Goal: Information Seeking & Learning: Learn about a topic

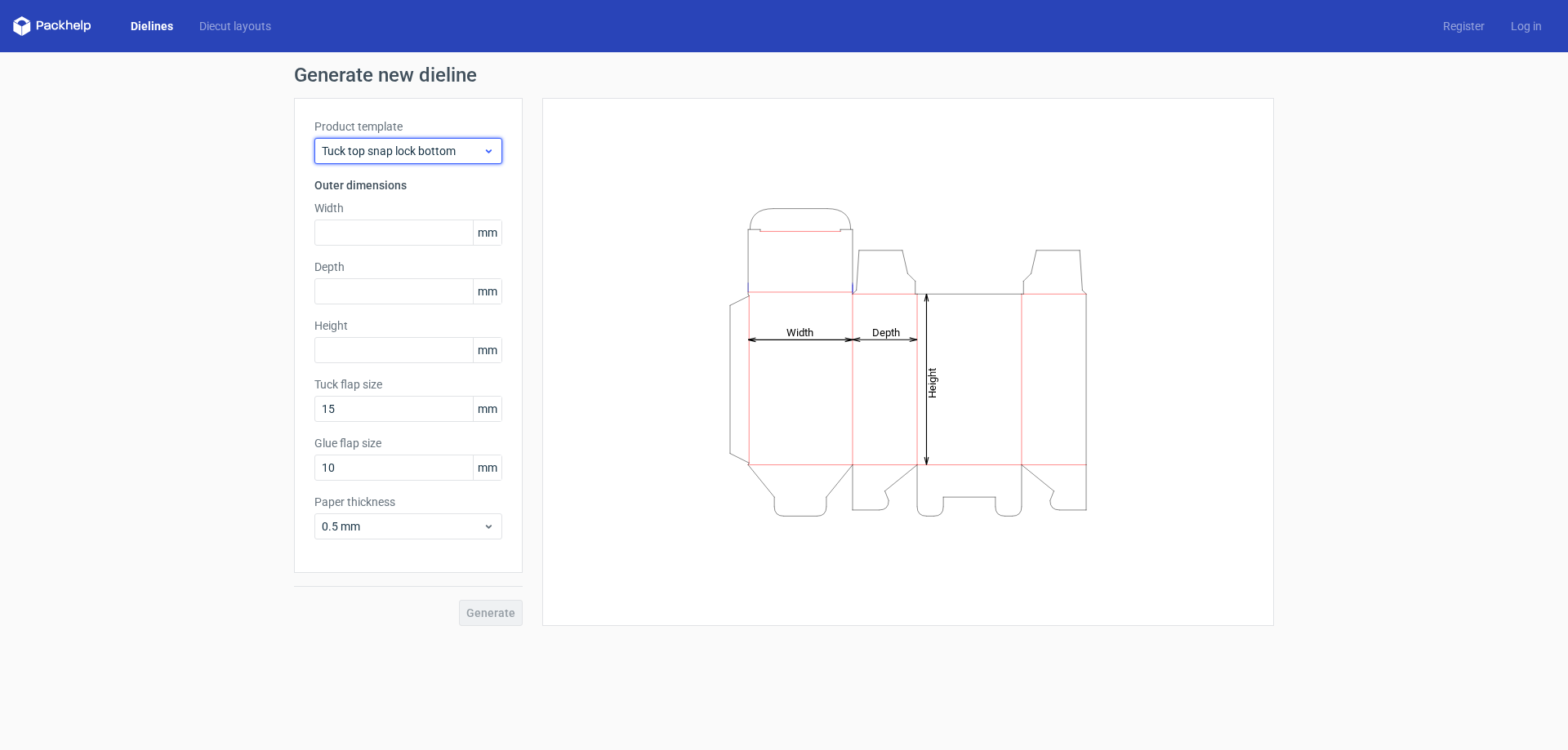
click at [452, 145] on span "Tuck top snap lock bottom" at bounding box center [402, 151] width 161 height 16
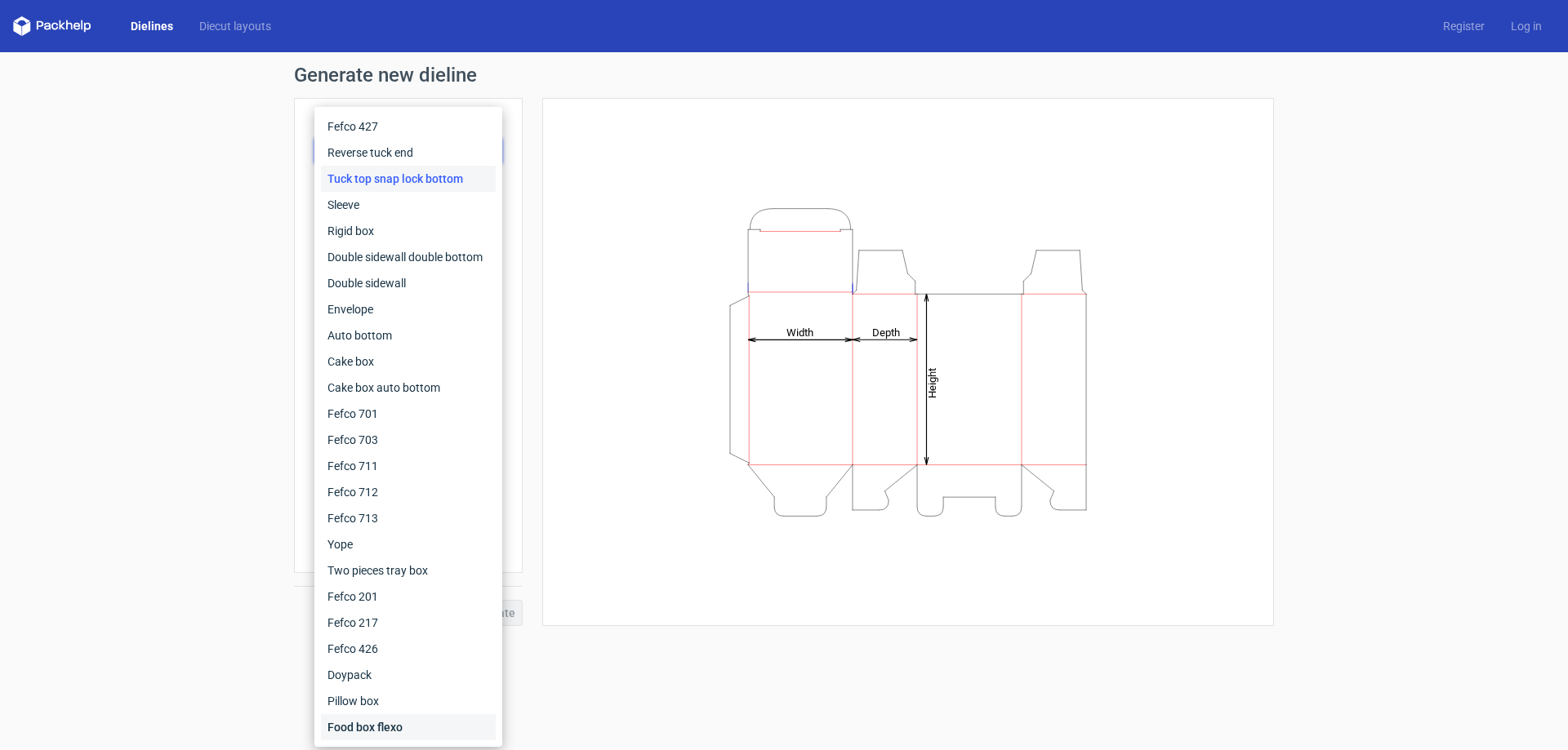
click at [368, 722] on div "Food box flexo" at bounding box center [408, 727] width 175 height 26
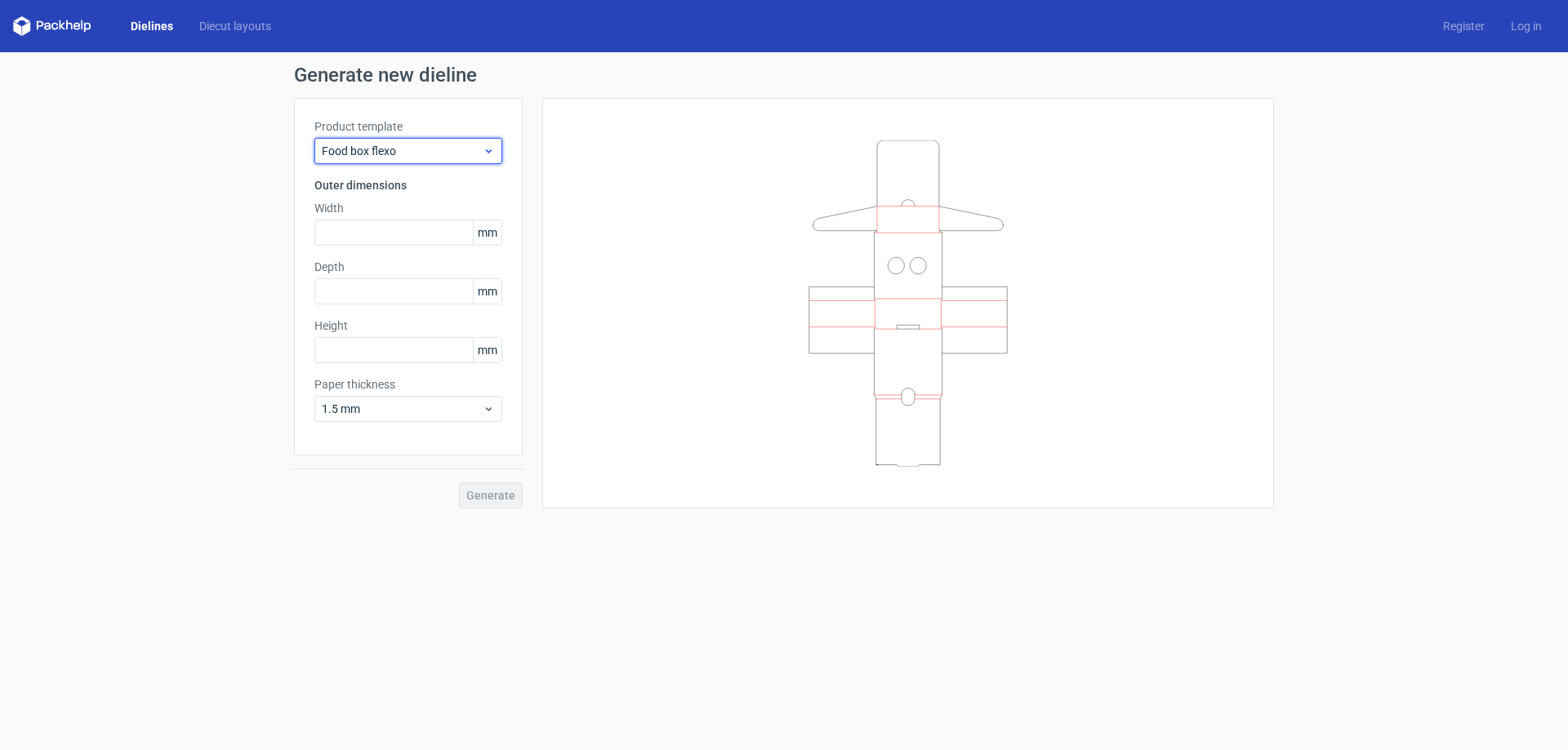
click at [424, 151] on span "Food box flexo" at bounding box center [402, 151] width 161 height 16
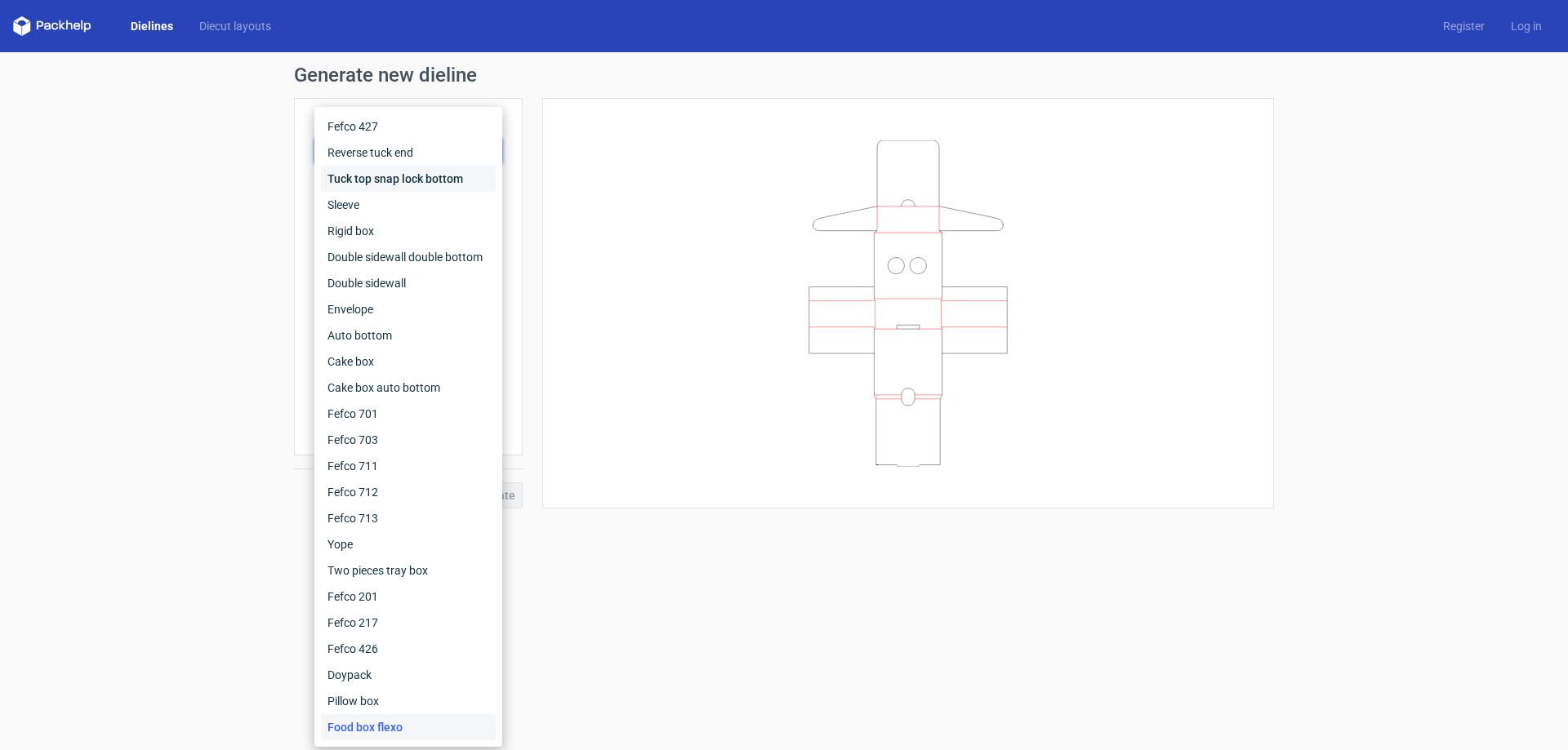
click at [377, 173] on div "Tuck top snap lock bottom" at bounding box center [408, 179] width 175 height 26
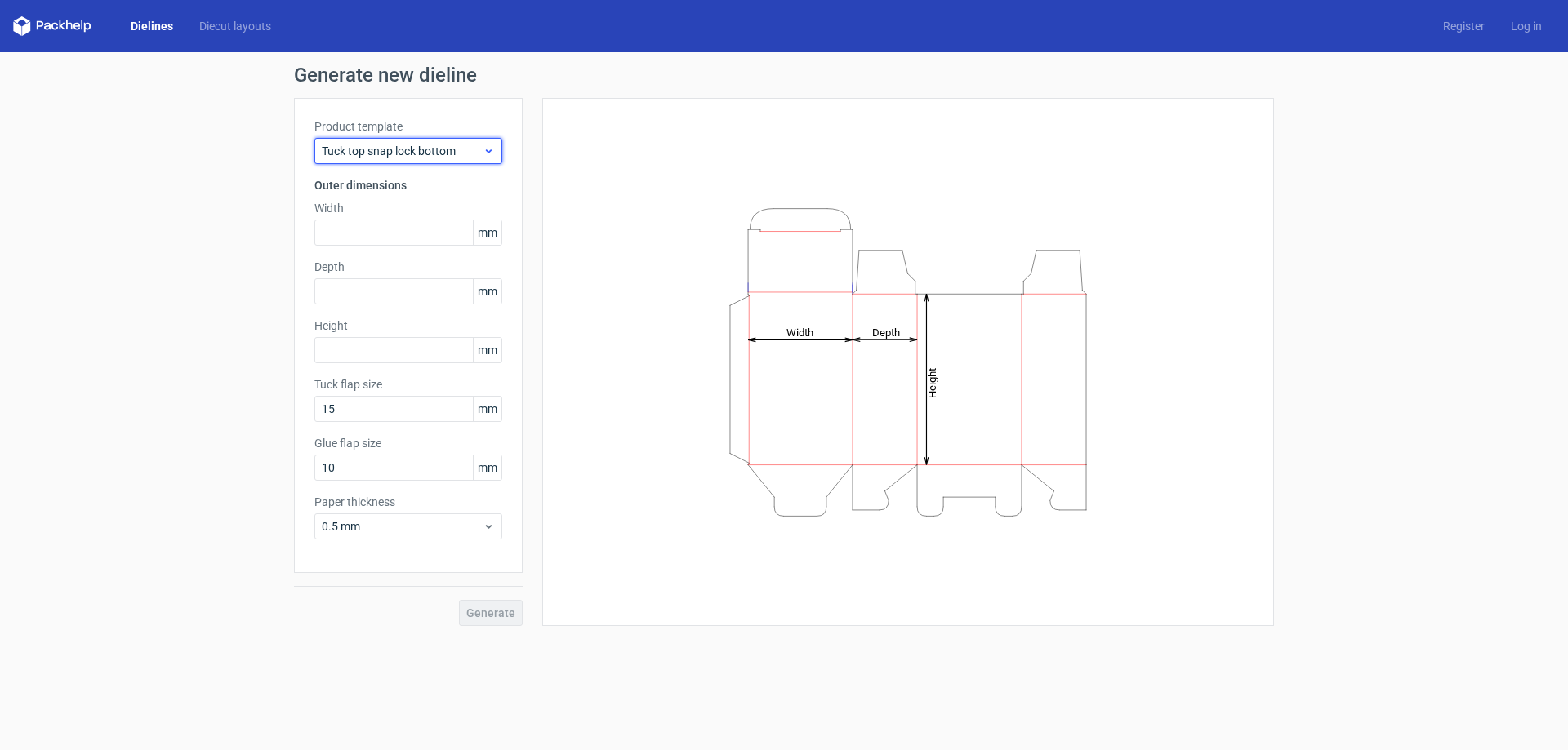
click at [373, 150] on span "Tuck top snap lock bottom" at bounding box center [402, 151] width 161 height 16
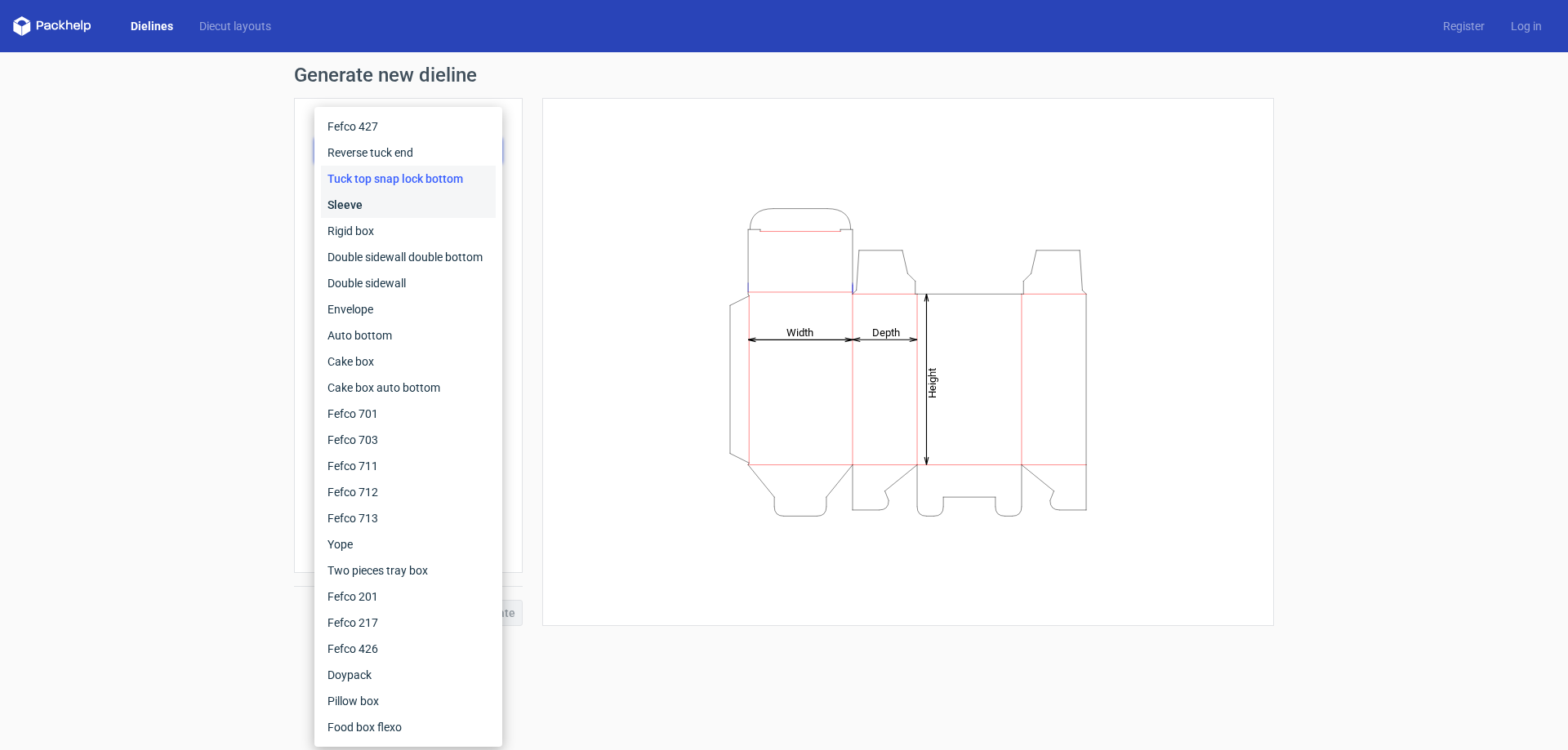
click at [387, 214] on div "Sleeve" at bounding box center [408, 205] width 175 height 26
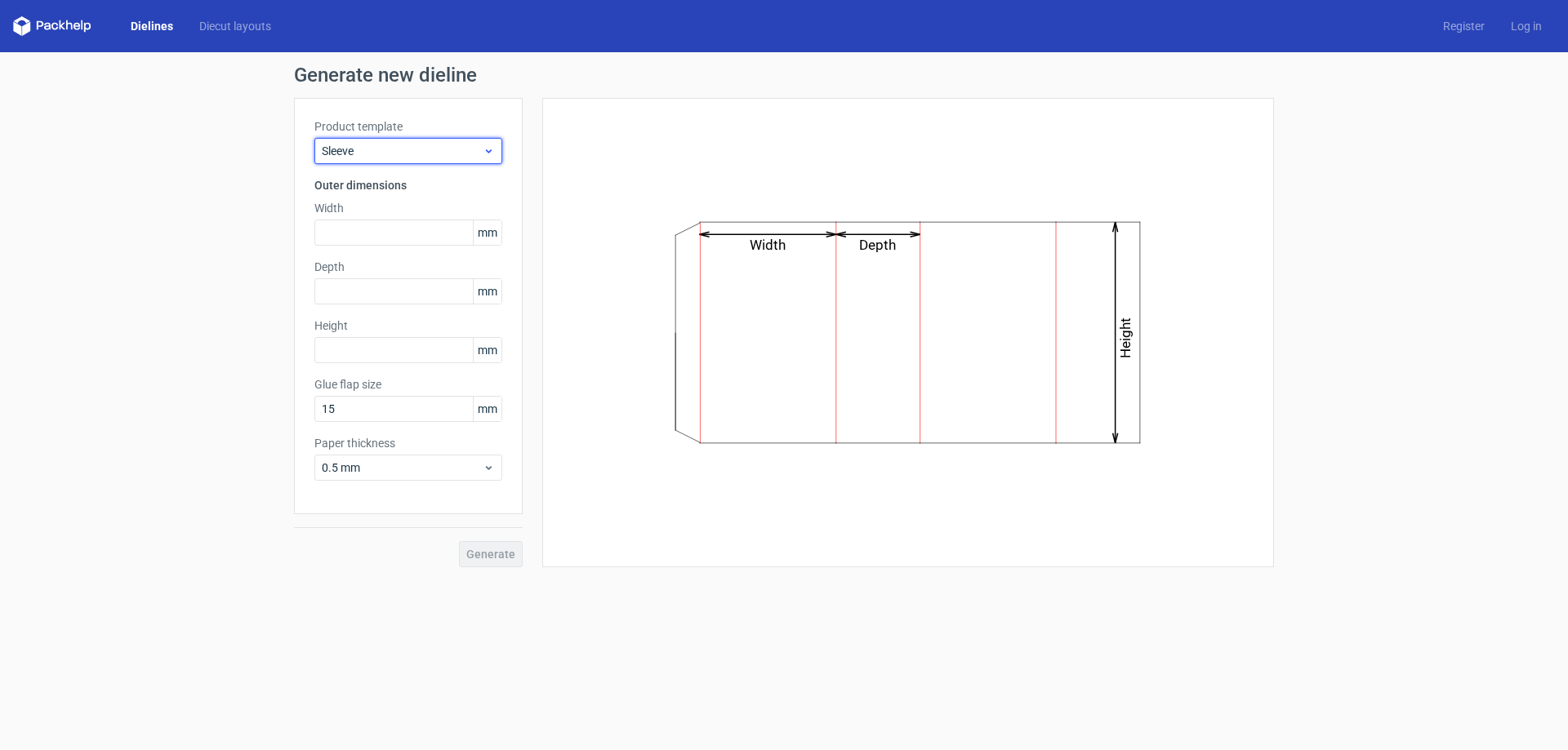
click at [408, 146] on span "Sleeve" at bounding box center [402, 151] width 161 height 16
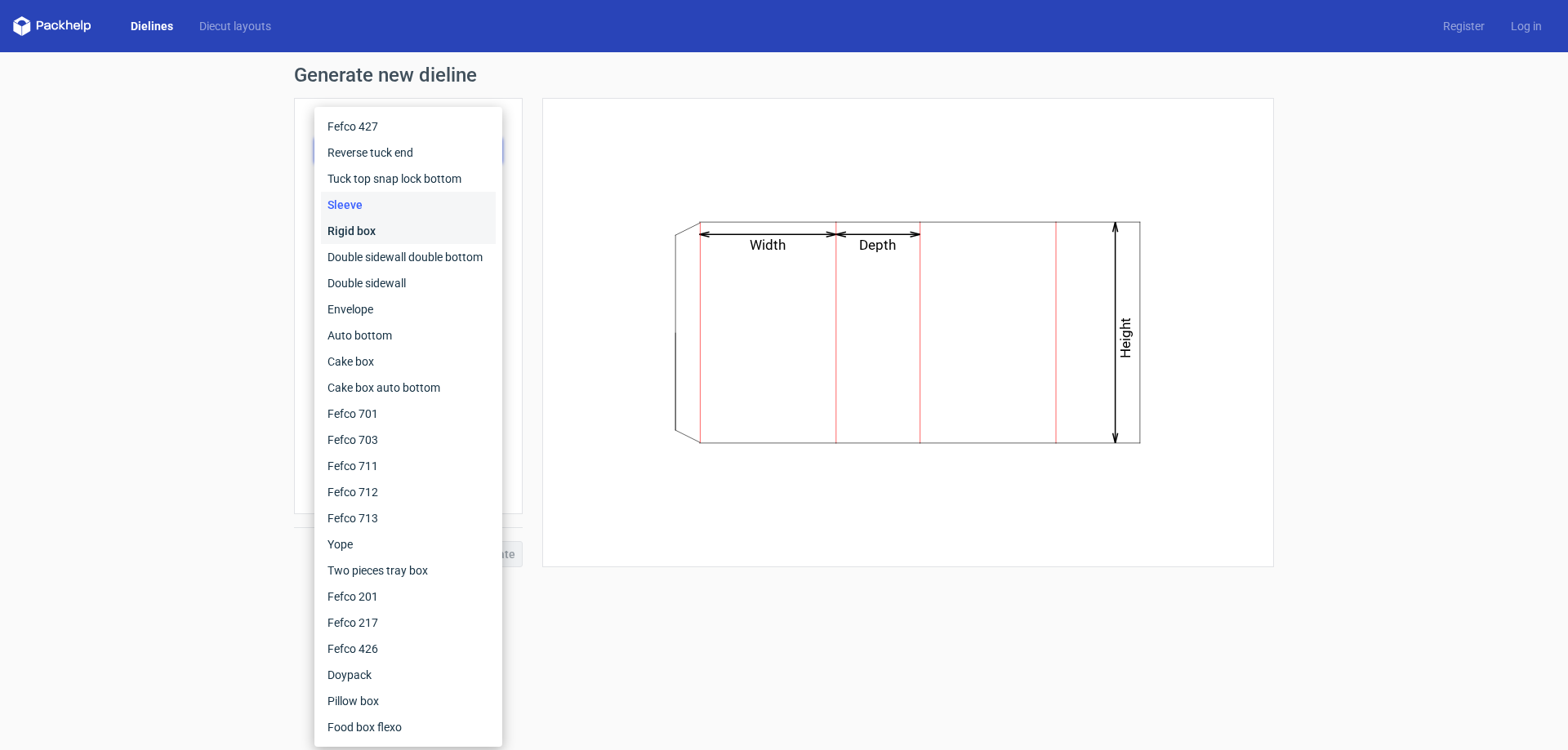
click at [374, 233] on div "Rigid box" at bounding box center [408, 231] width 175 height 26
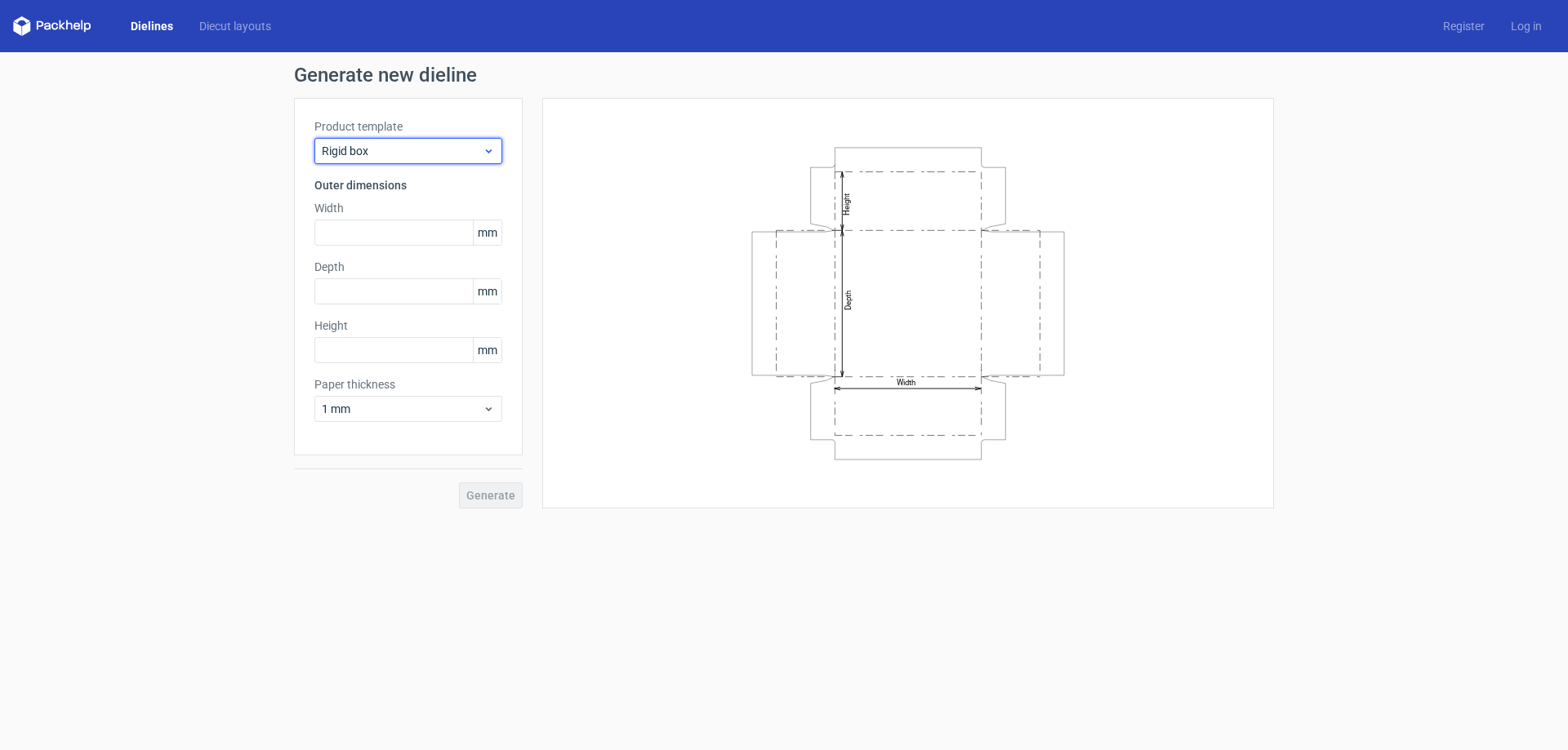
click at [435, 152] on span "Rigid box" at bounding box center [402, 151] width 161 height 16
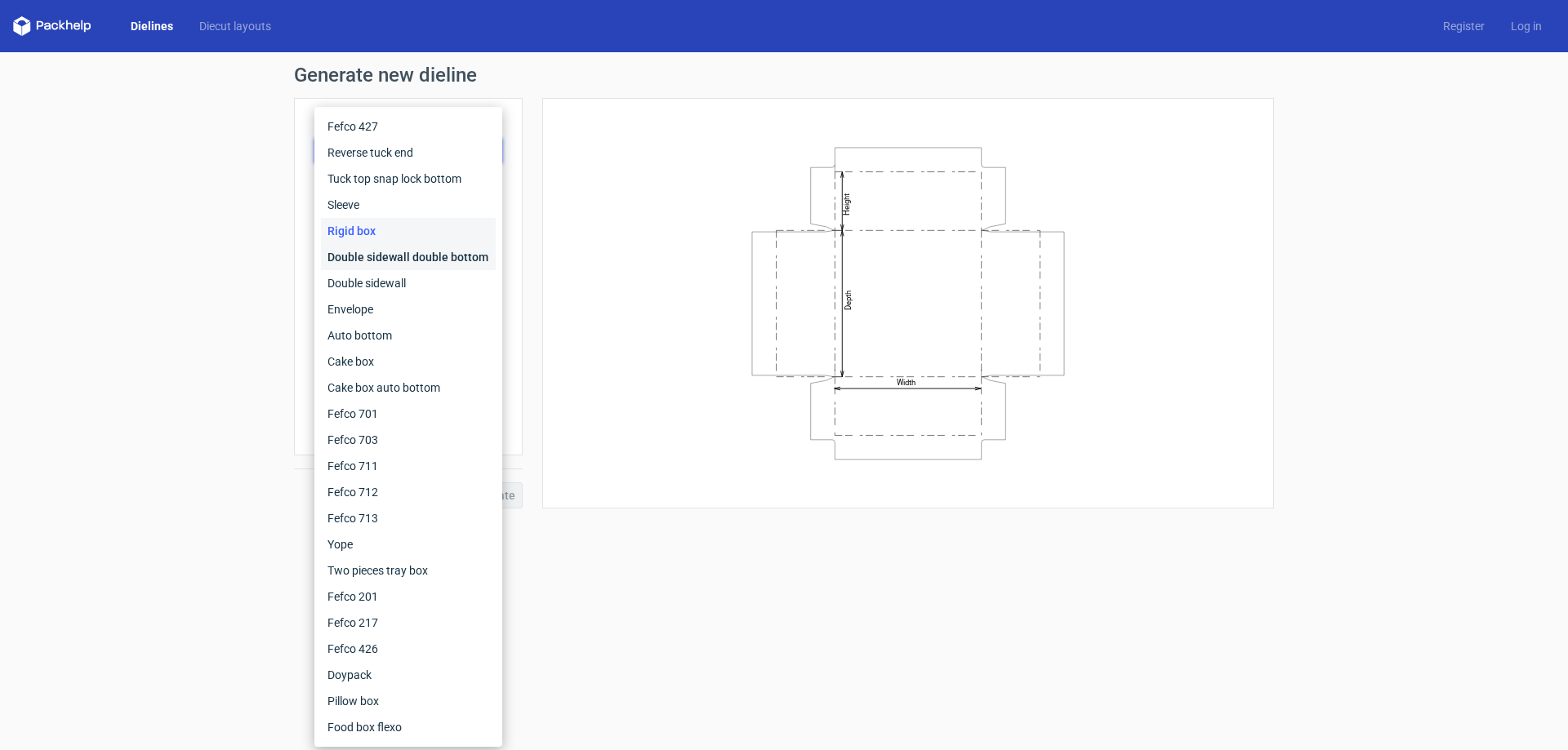
click at [396, 250] on div "Double sidewall double bottom" at bounding box center [408, 257] width 175 height 26
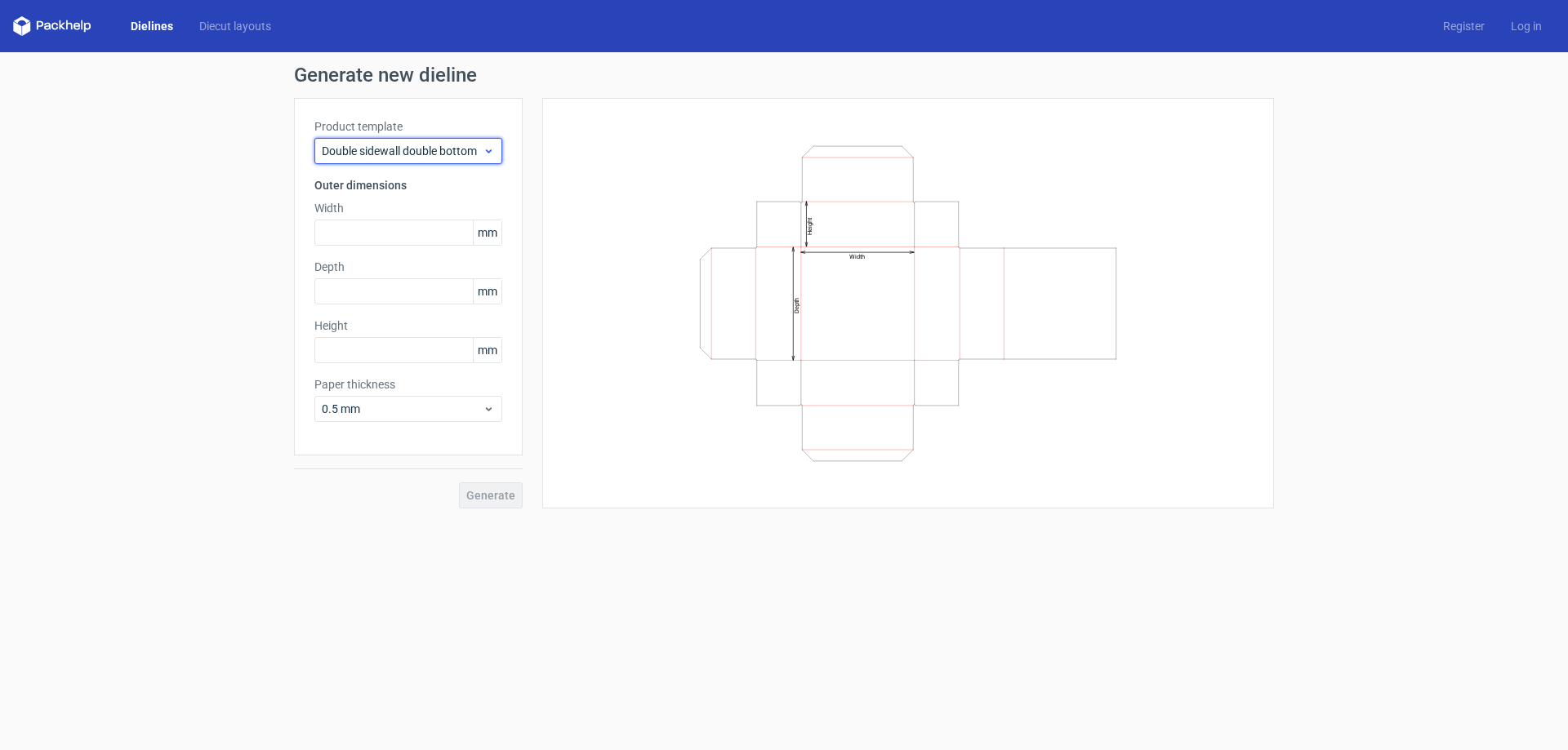
click at [432, 158] on span "Double sidewall double bottom" at bounding box center [402, 151] width 161 height 16
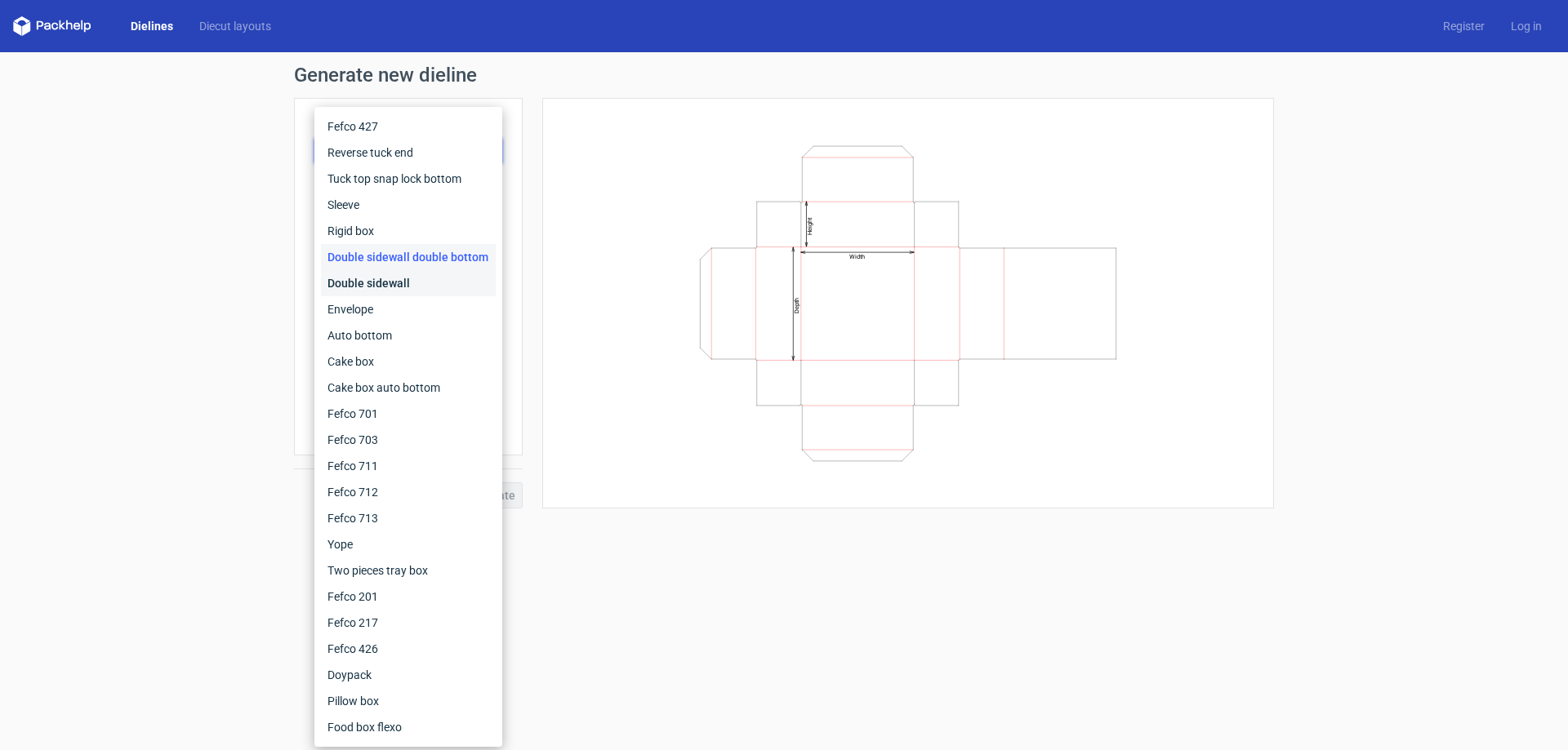
click at [401, 276] on div "Double sidewall" at bounding box center [408, 283] width 175 height 26
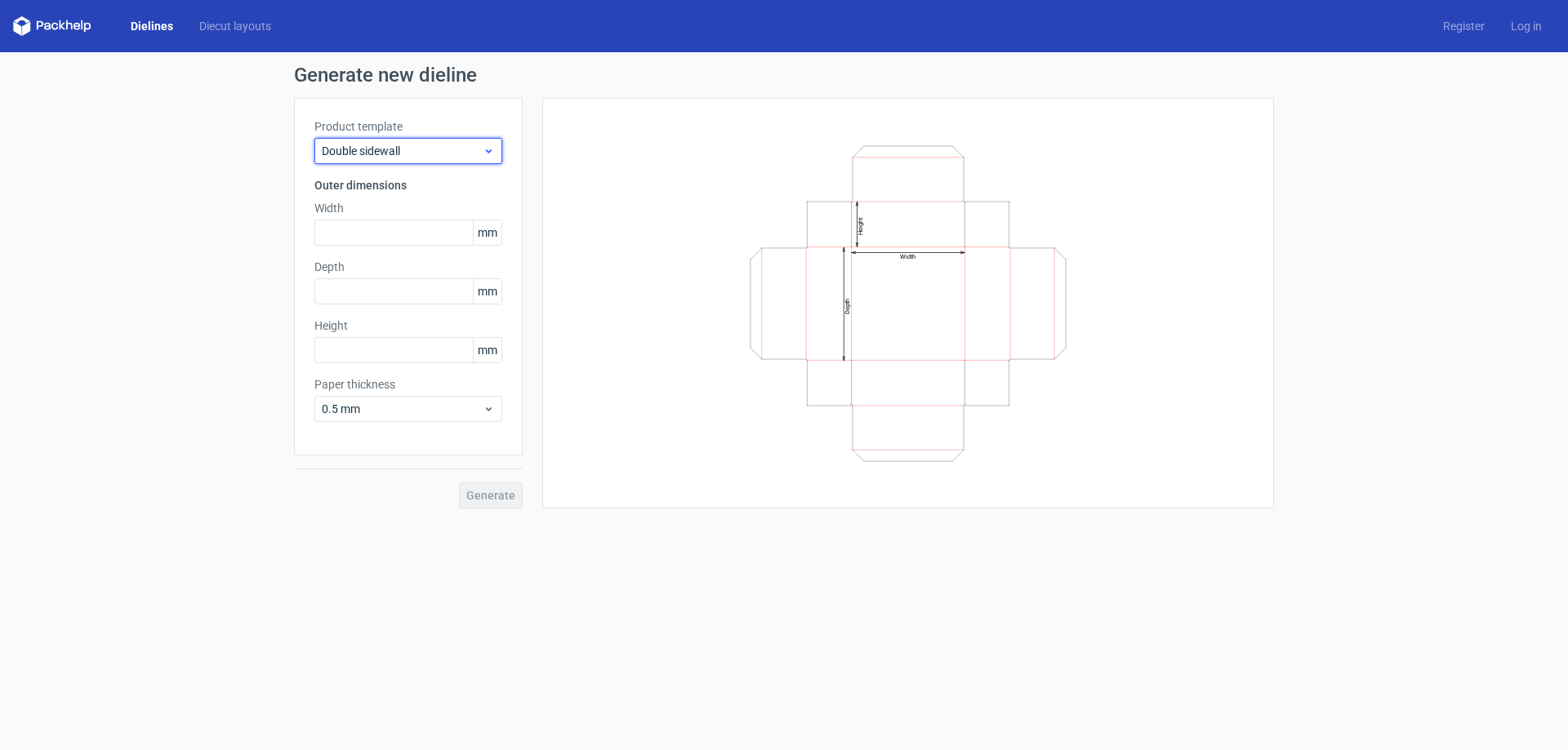
click at [442, 144] on span "Double sidewall" at bounding box center [402, 151] width 161 height 16
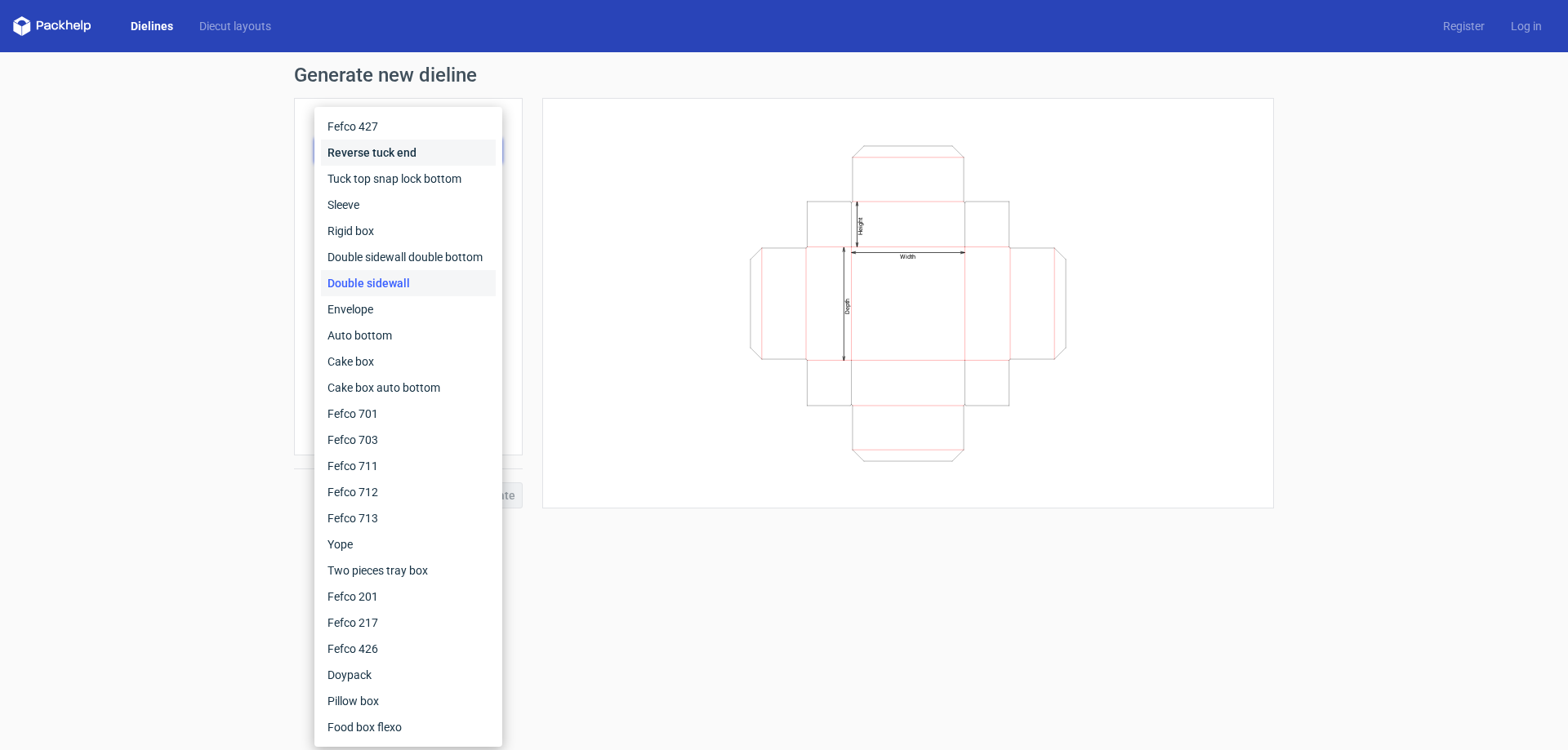
click at [442, 144] on div "Reverse tuck end" at bounding box center [408, 153] width 175 height 26
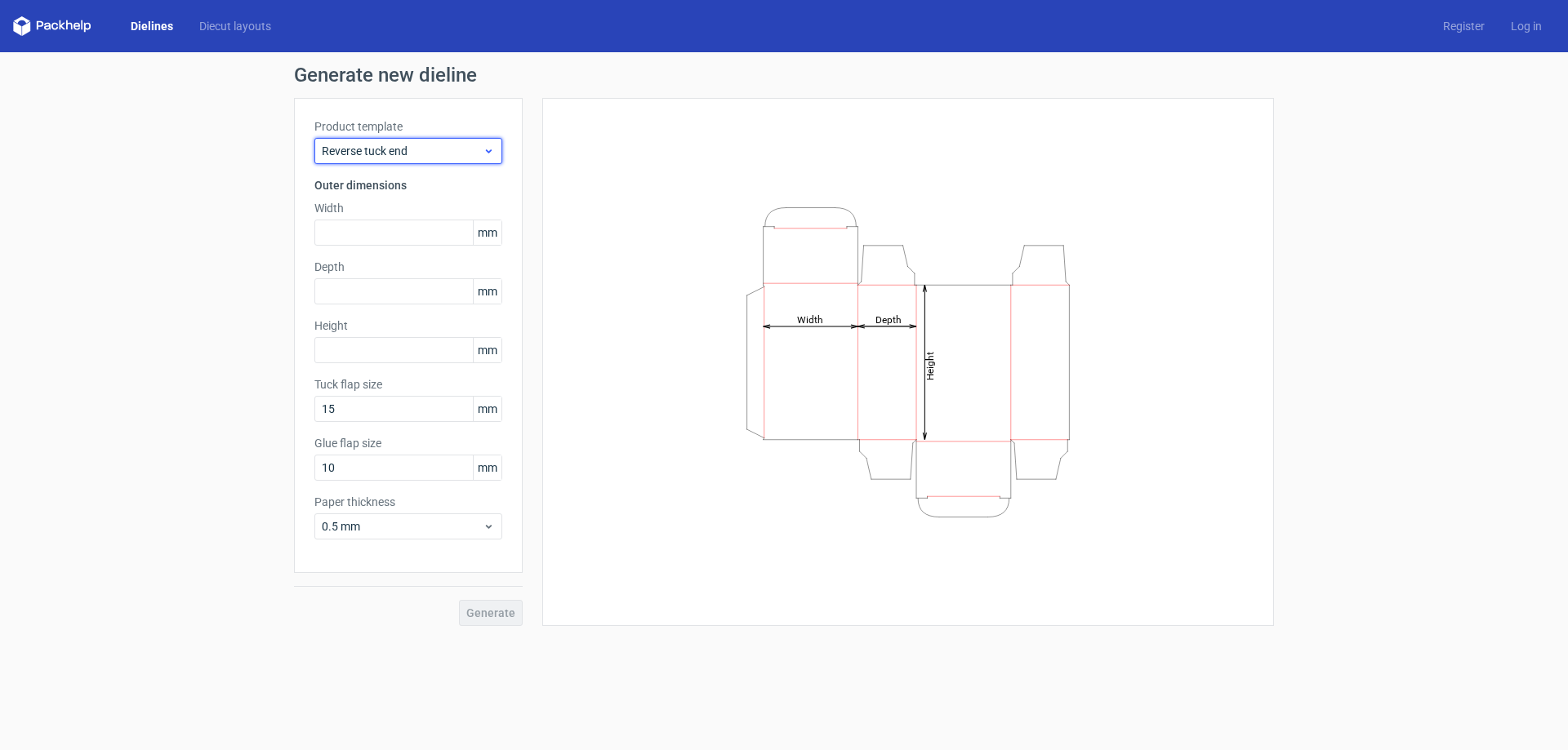
click at [442, 144] on span "Reverse tuck end" at bounding box center [402, 151] width 161 height 16
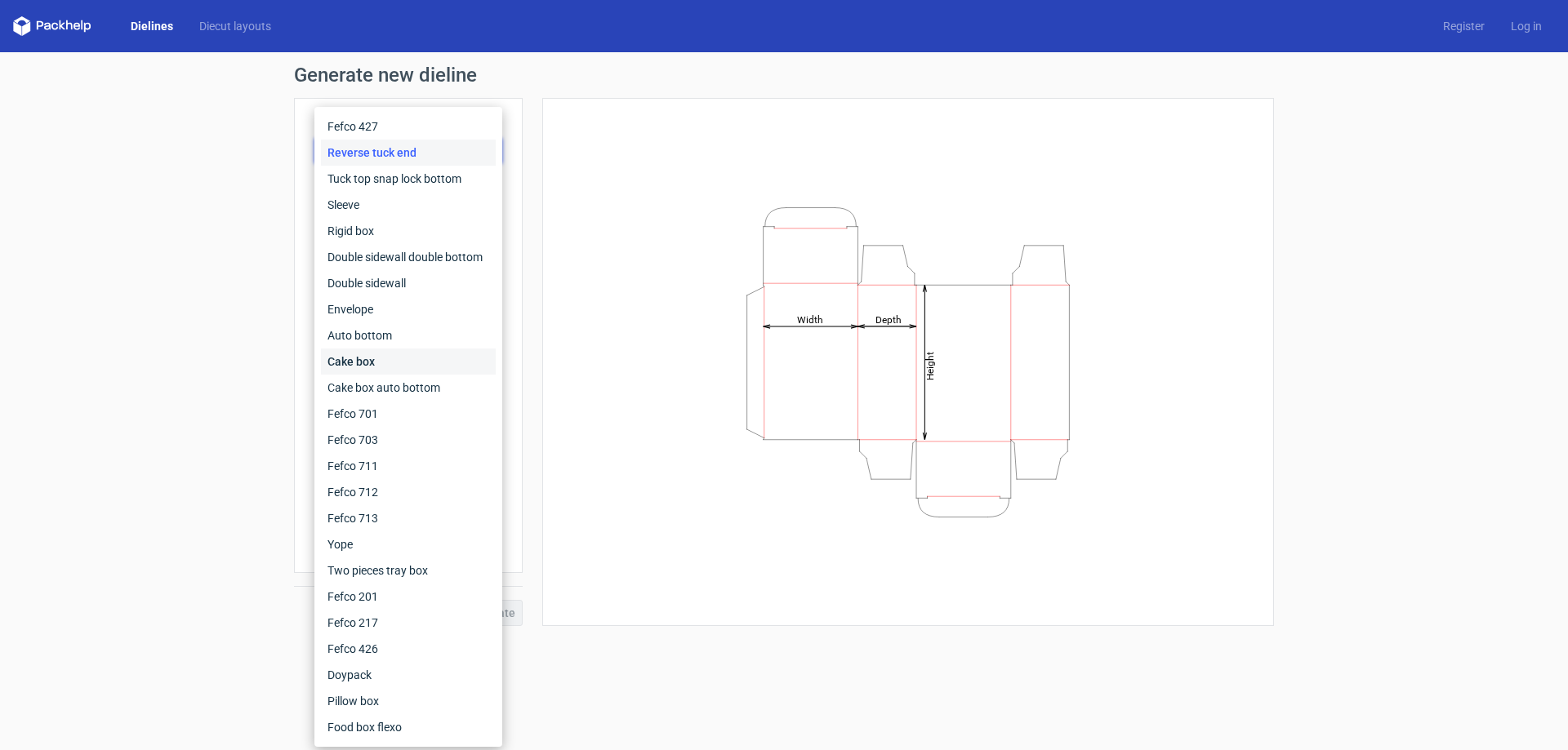
click at [378, 358] on div "Cake box" at bounding box center [408, 362] width 175 height 26
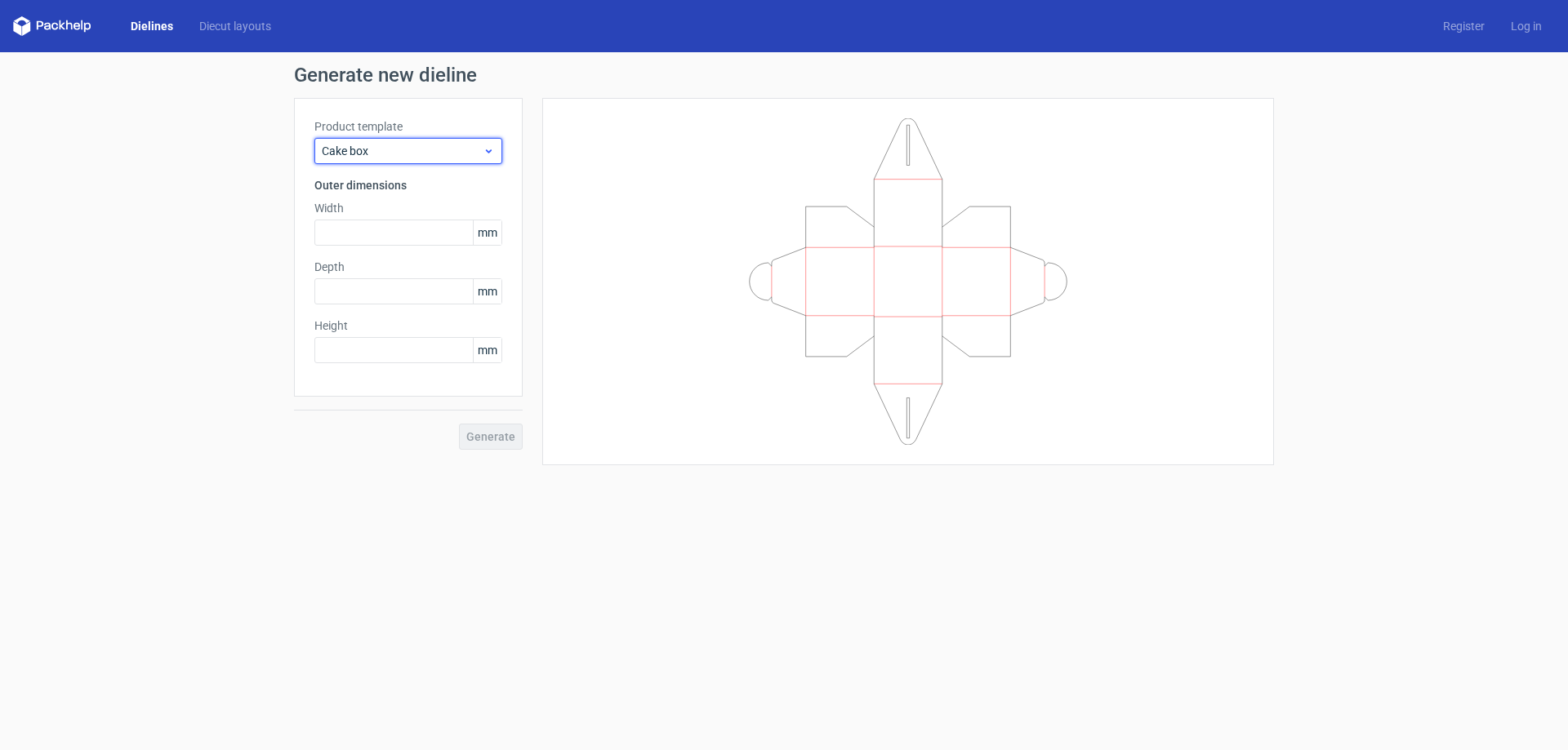
click at [442, 153] on span "Cake box" at bounding box center [402, 151] width 161 height 16
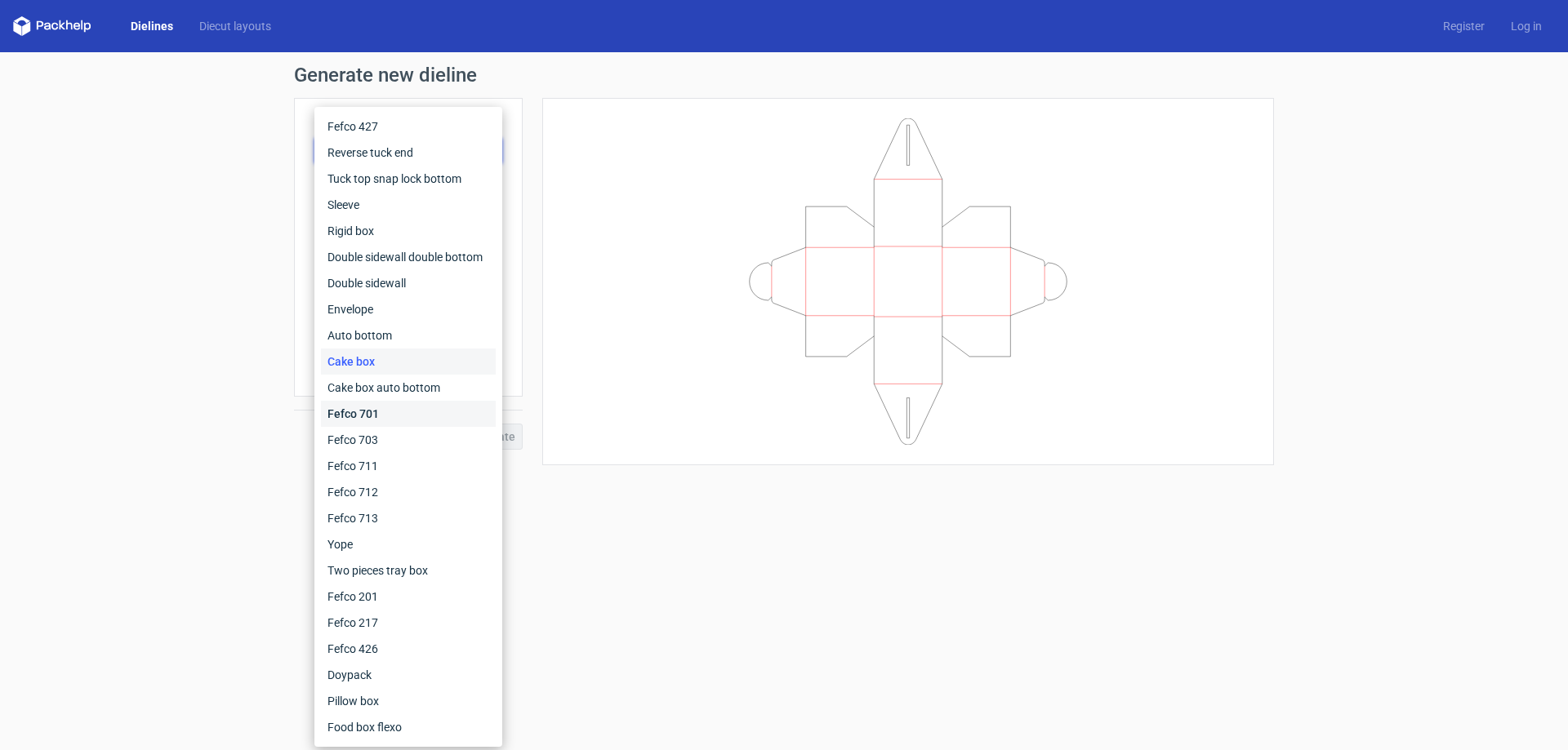
click at [387, 406] on div "Fefco 701" at bounding box center [408, 414] width 175 height 26
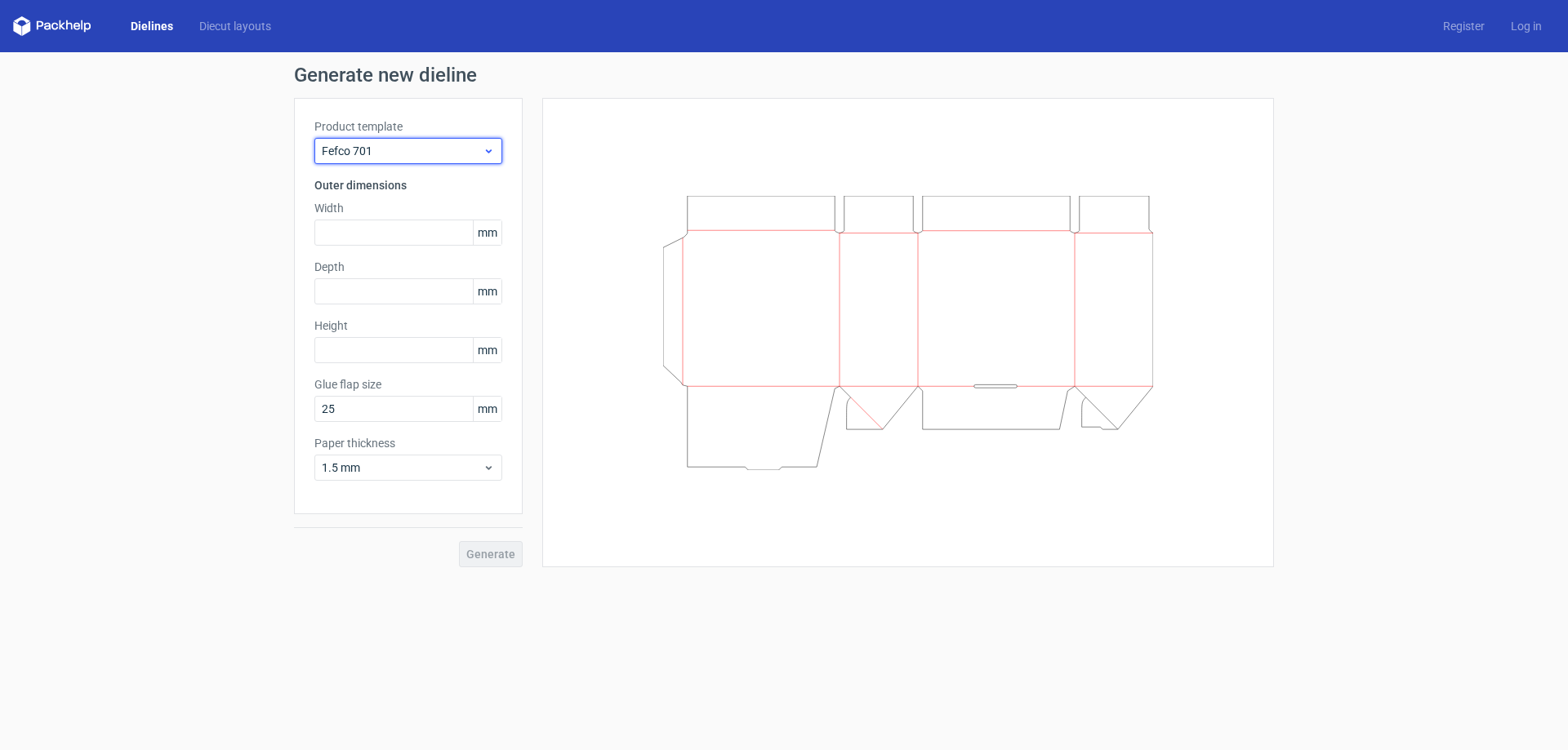
click at [422, 154] on span "Fefco 701" at bounding box center [402, 151] width 161 height 16
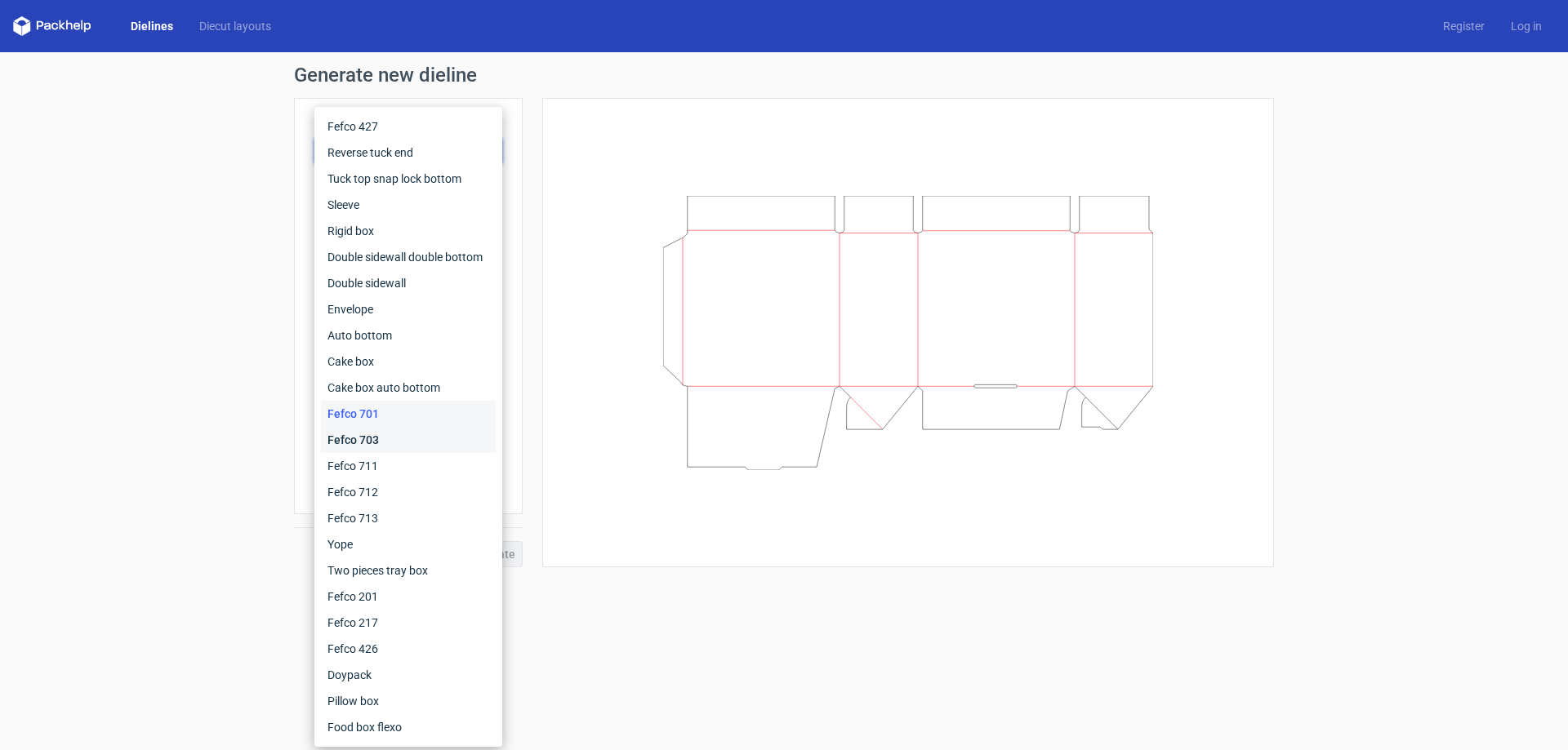
click at [389, 440] on div "Fefco 703" at bounding box center [408, 440] width 175 height 26
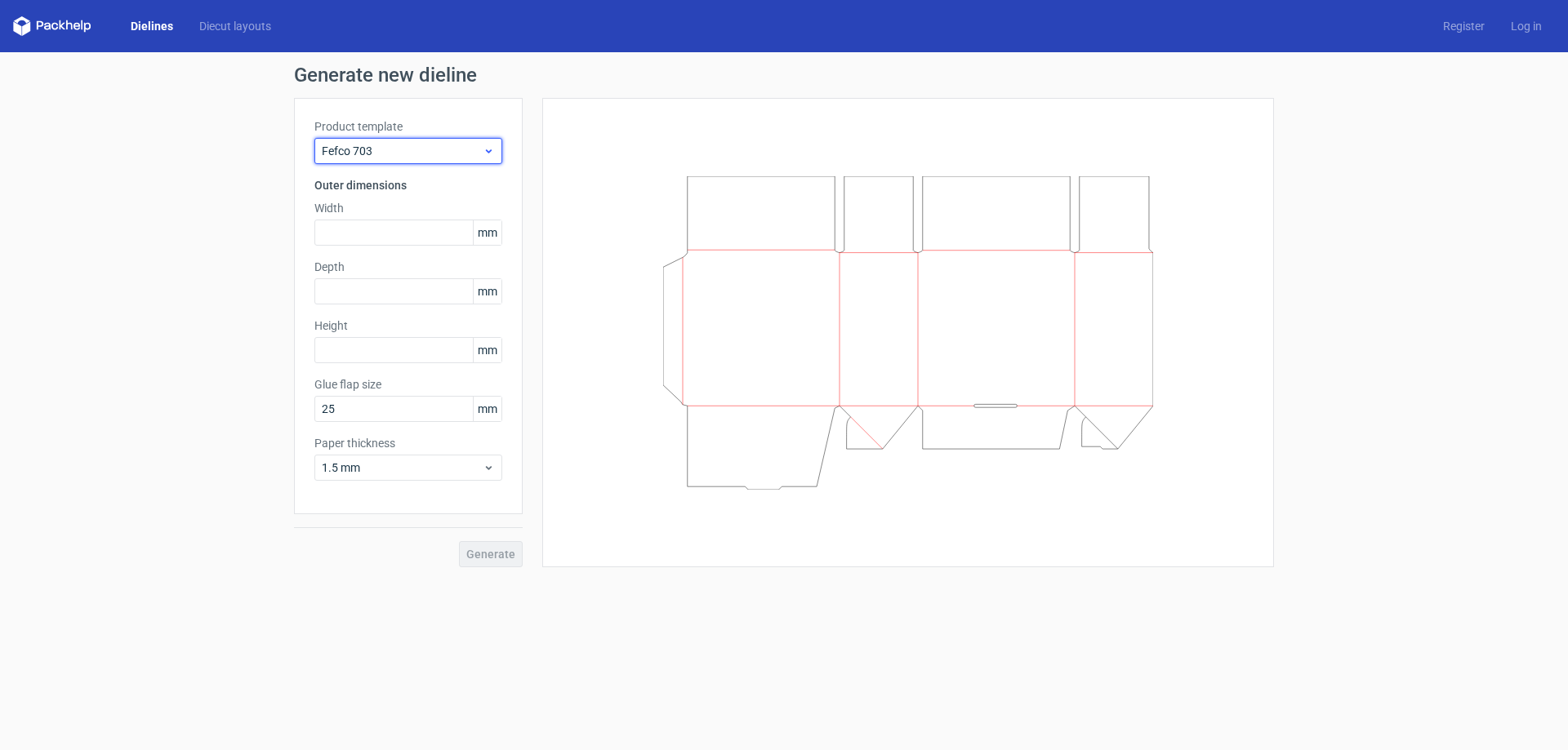
click at [377, 157] on span "Fefco 703" at bounding box center [402, 151] width 161 height 16
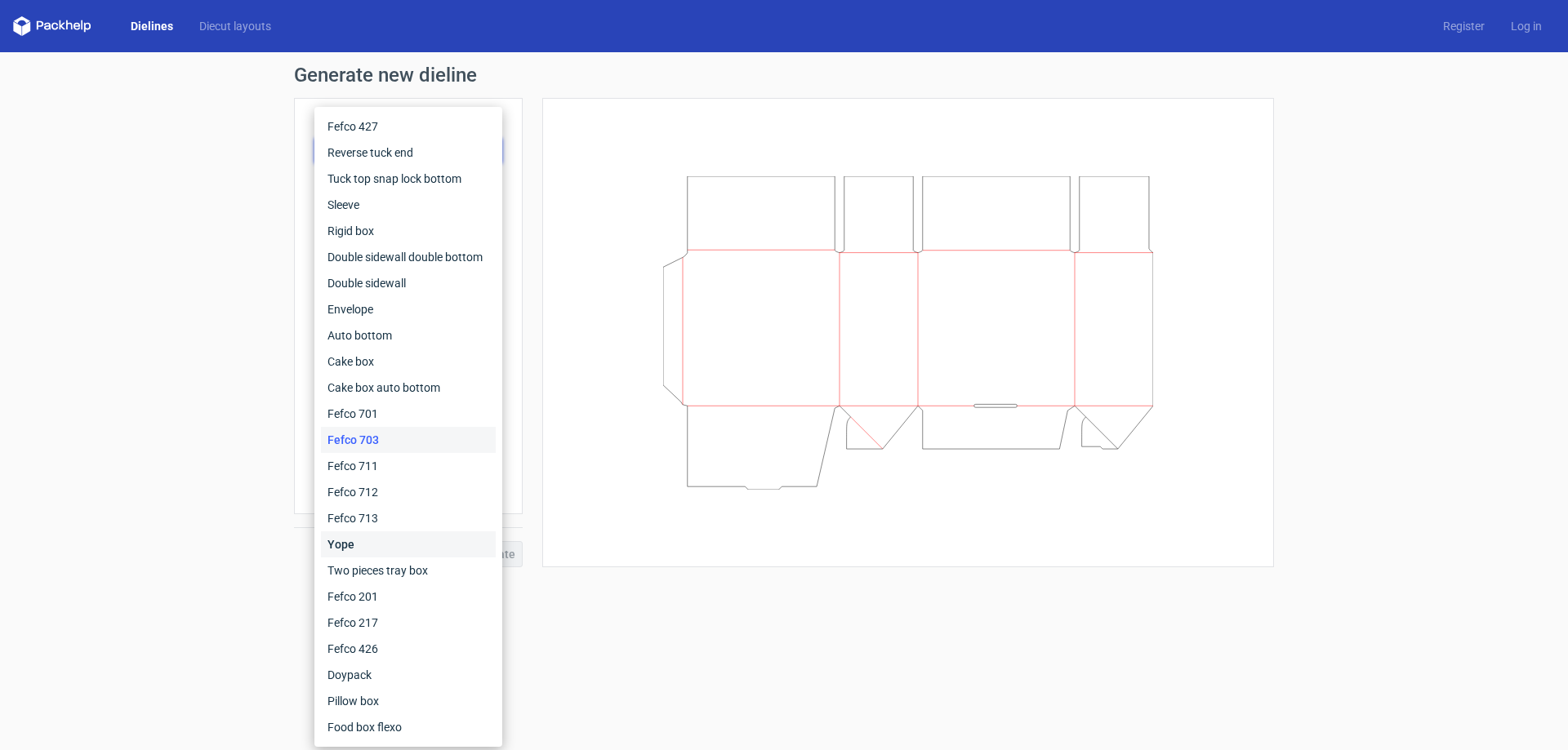
click at [359, 538] on div "Yope" at bounding box center [408, 545] width 175 height 26
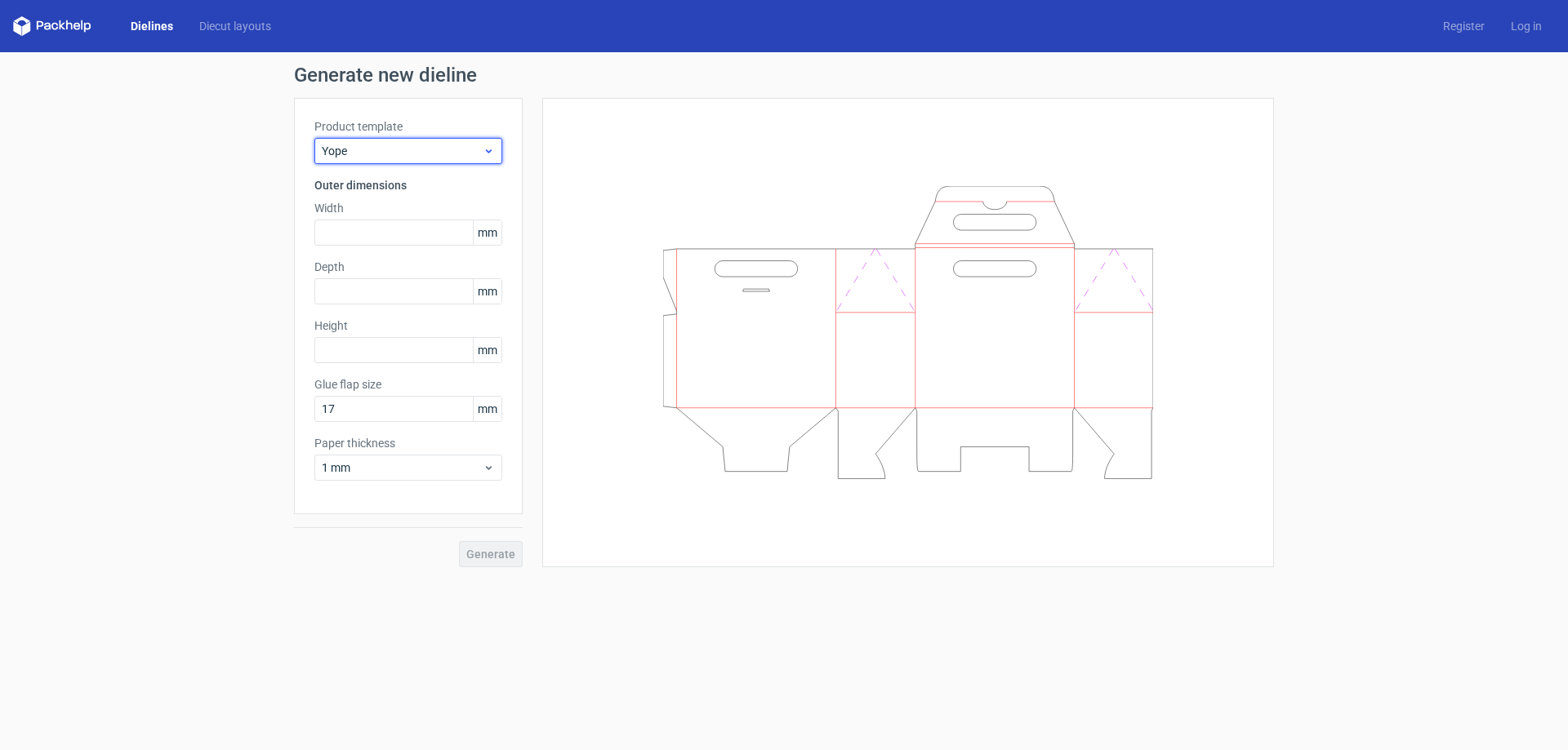
click at [416, 152] on span "Yope" at bounding box center [402, 151] width 161 height 16
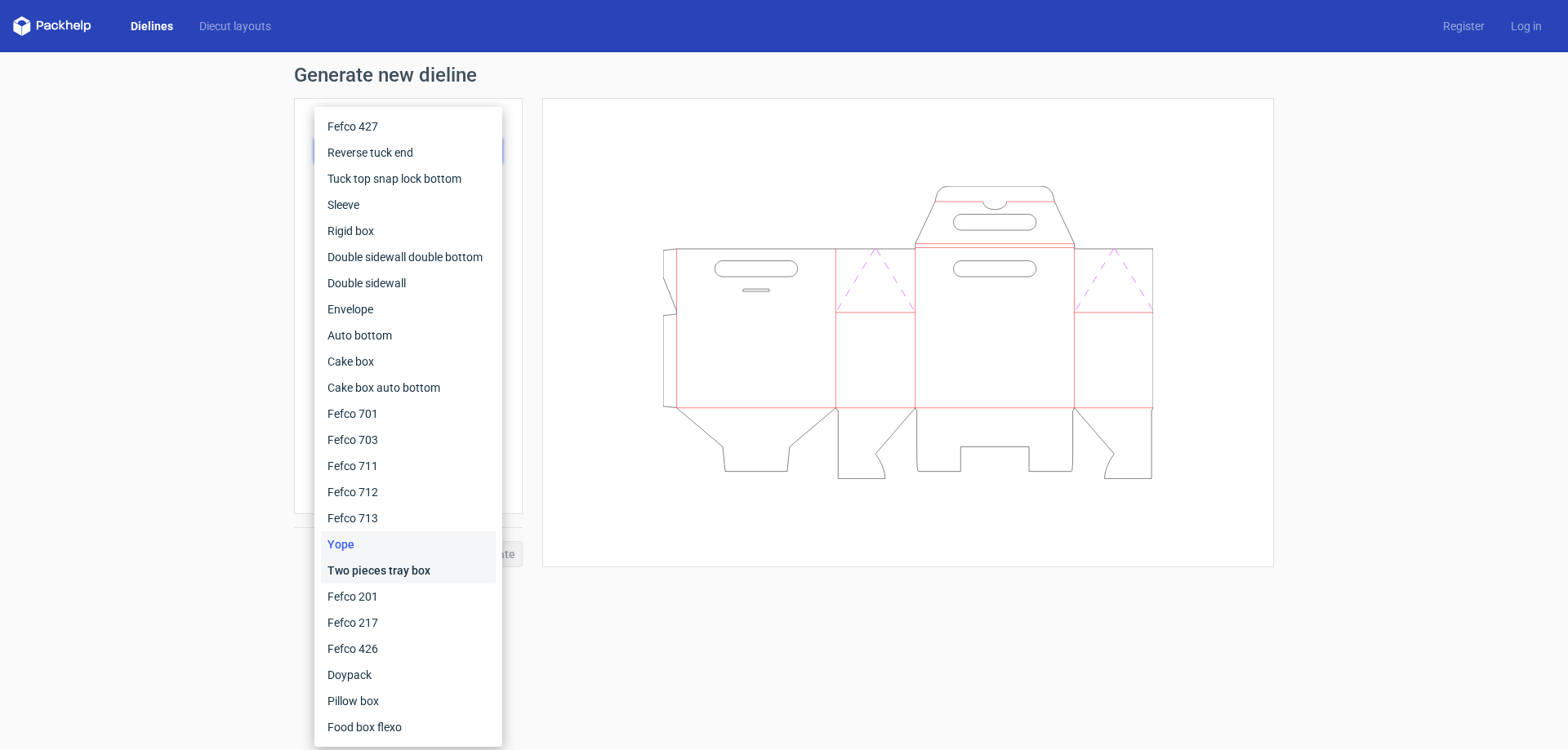
click at [421, 567] on div "Two pieces tray box" at bounding box center [408, 571] width 175 height 26
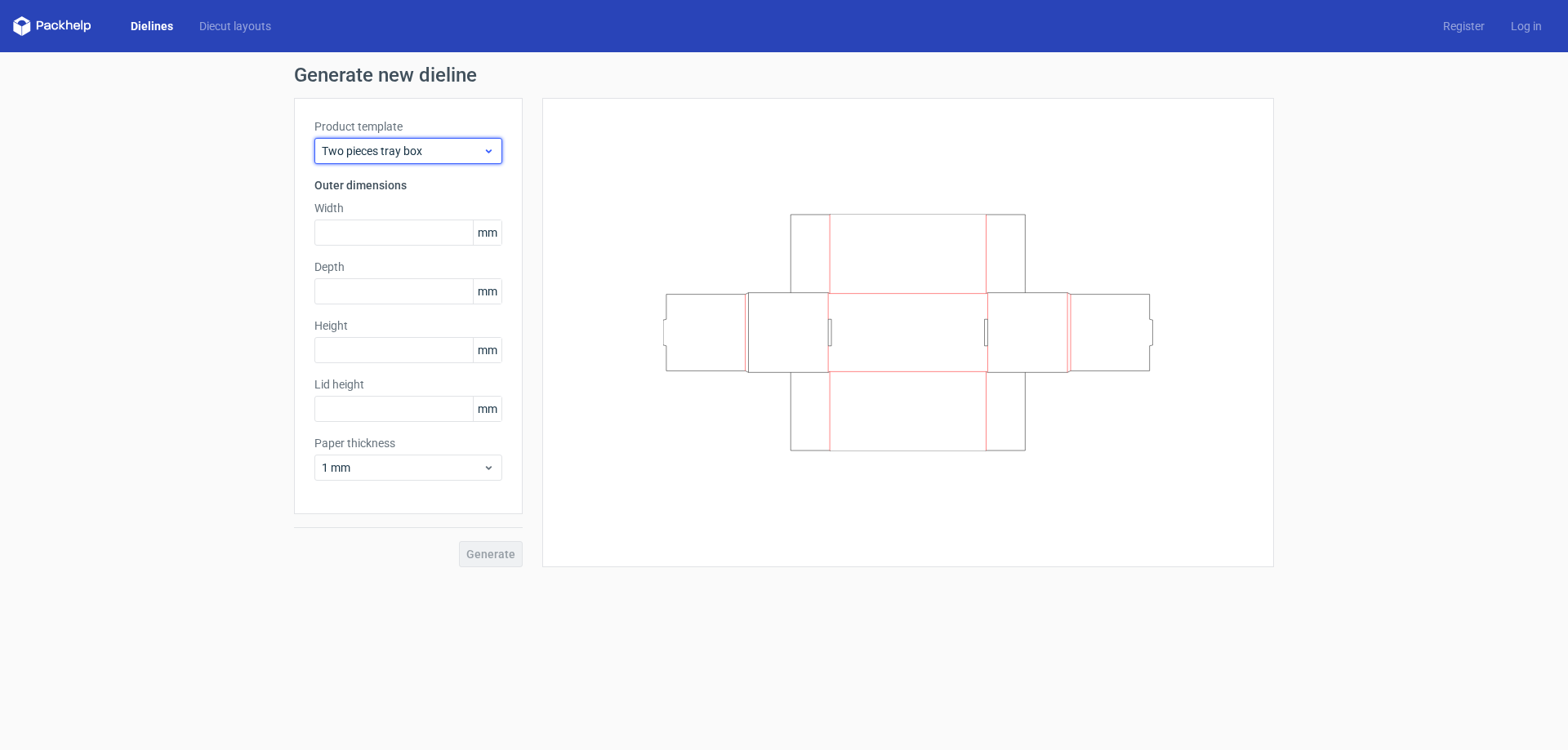
click at [422, 153] on span "Two pieces tray box" at bounding box center [402, 151] width 161 height 16
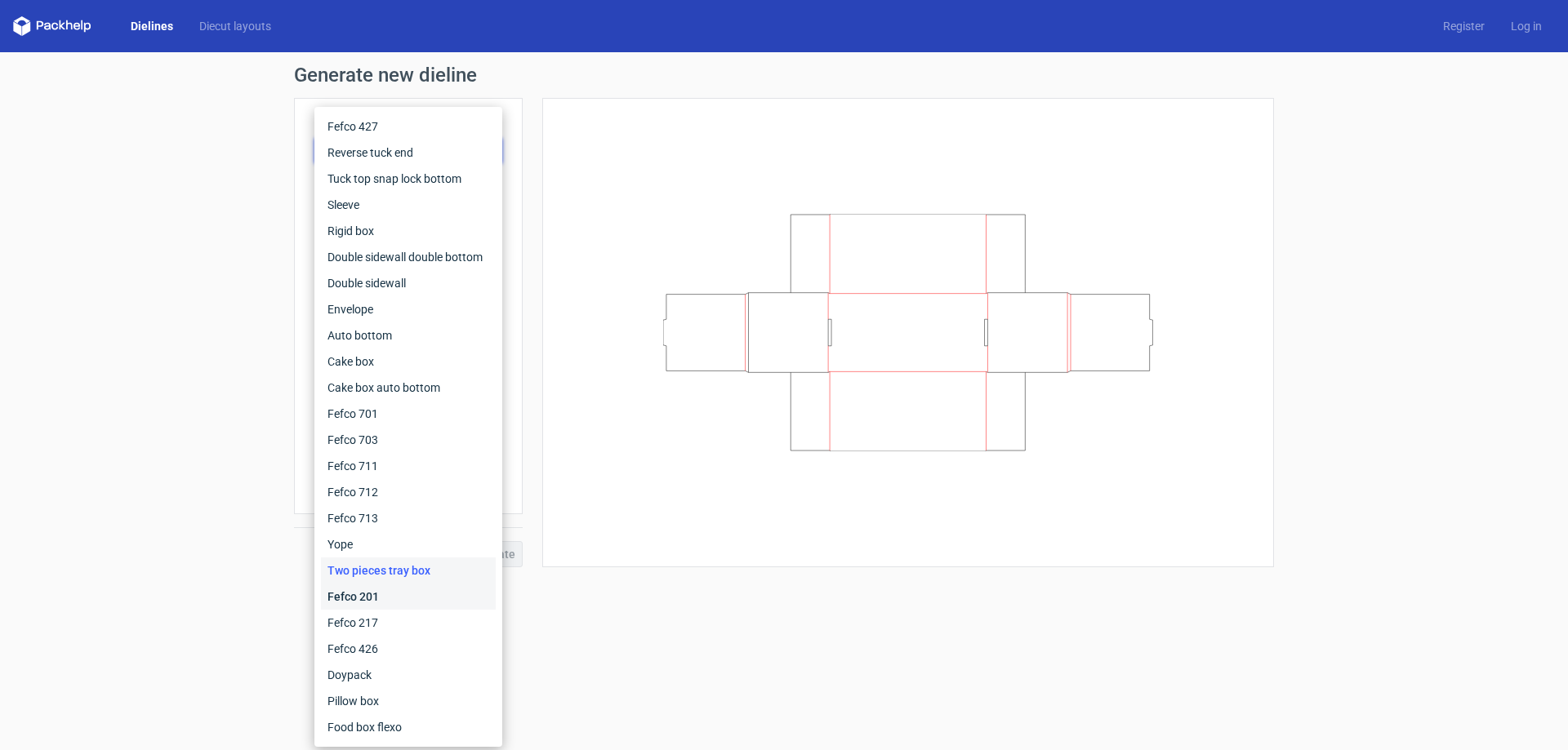
click at [368, 597] on div "Fefco 201" at bounding box center [408, 597] width 175 height 26
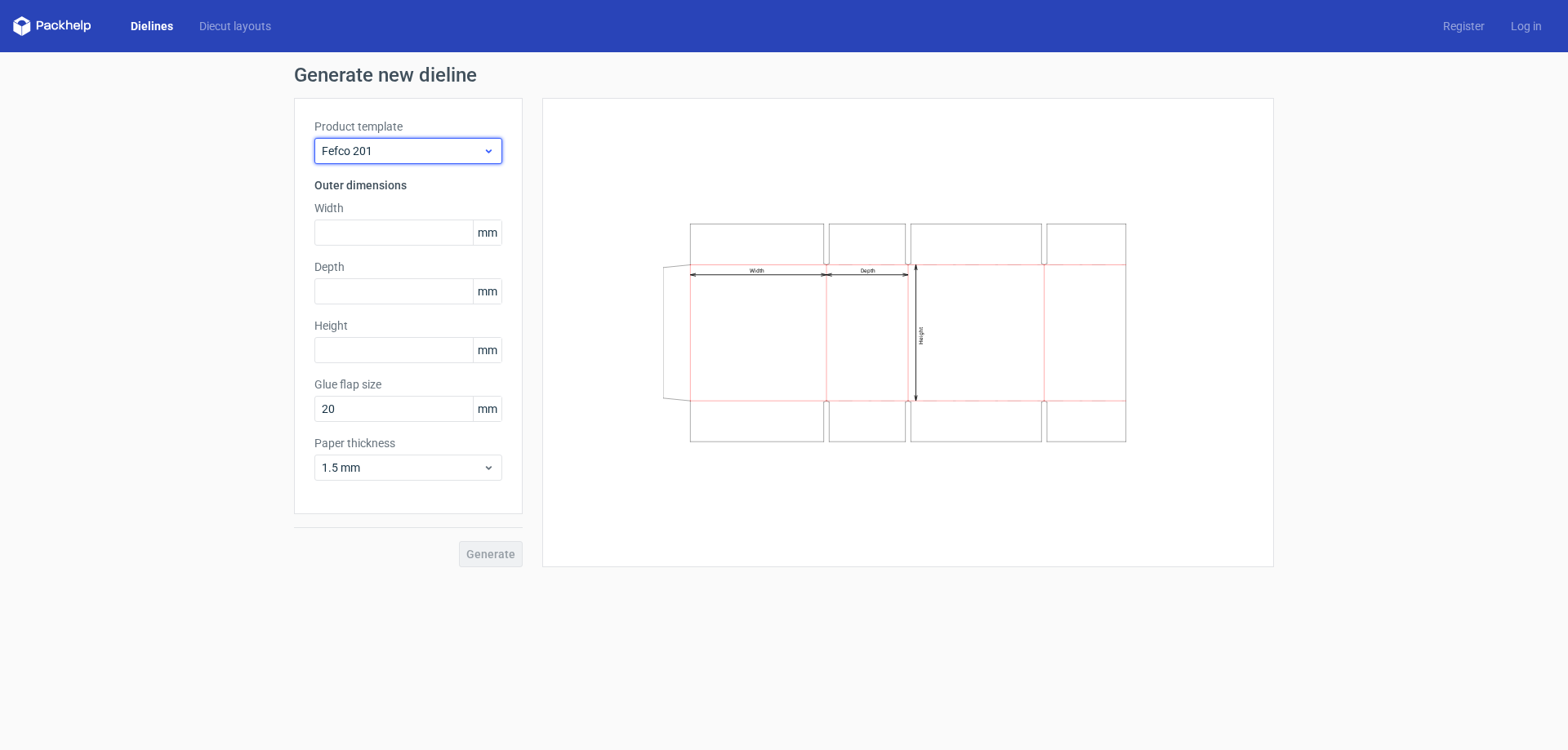
click at [409, 145] on span "Fefco 201" at bounding box center [402, 151] width 161 height 16
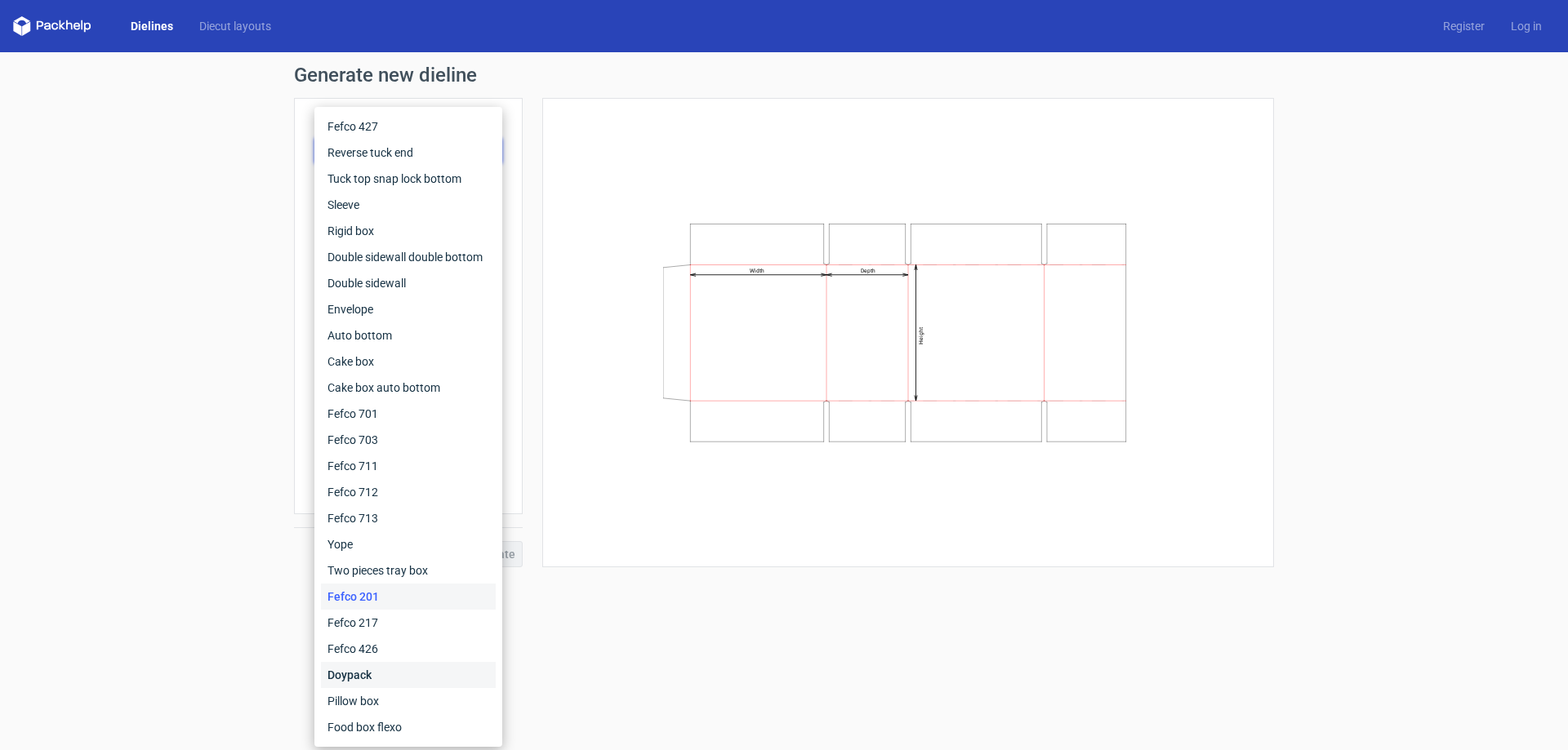
click at [364, 673] on div "Doypack" at bounding box center [408, 675] width 175 height 26
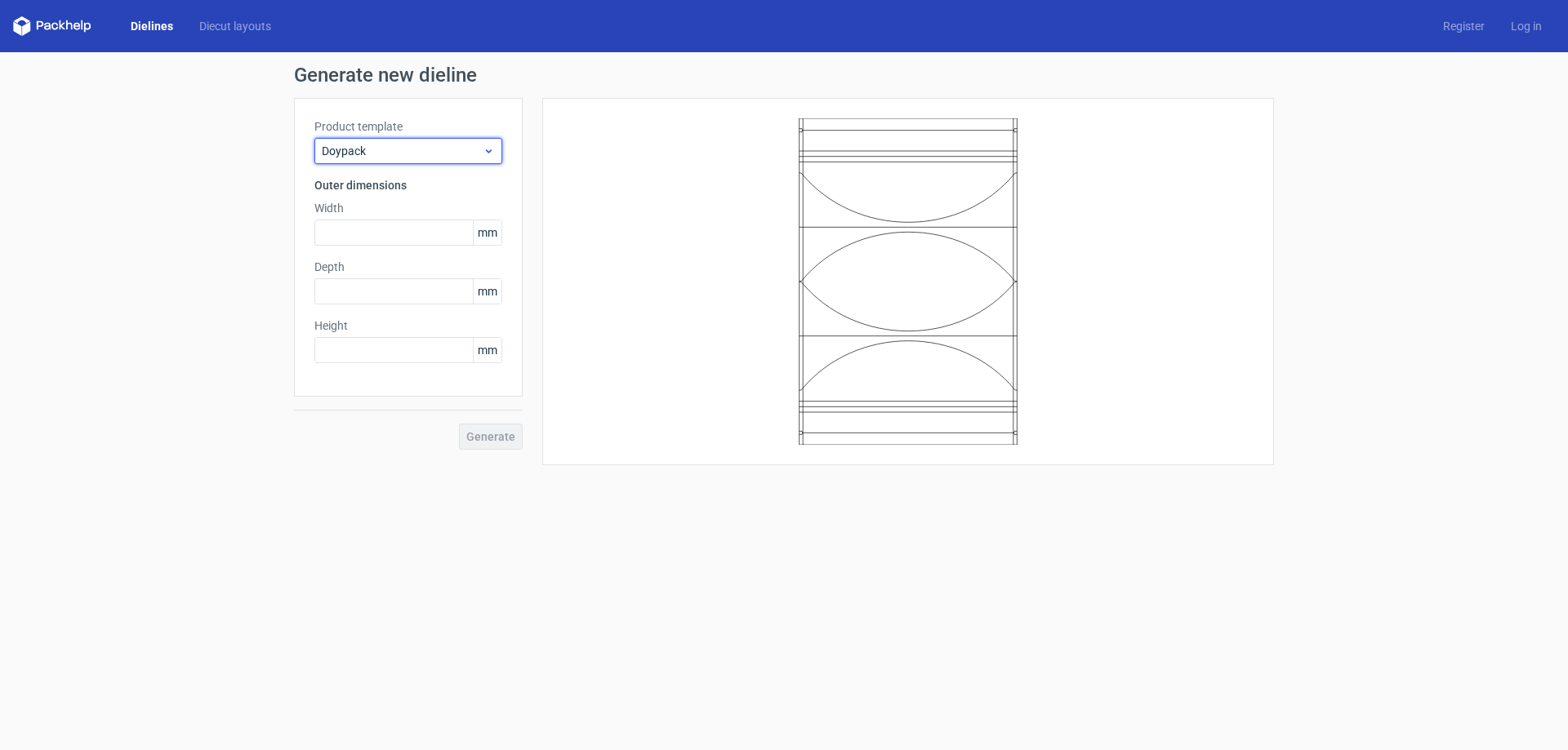
click at [433, 150] on span "Doypack" at bounding box center [402, 151] width 161 height 16
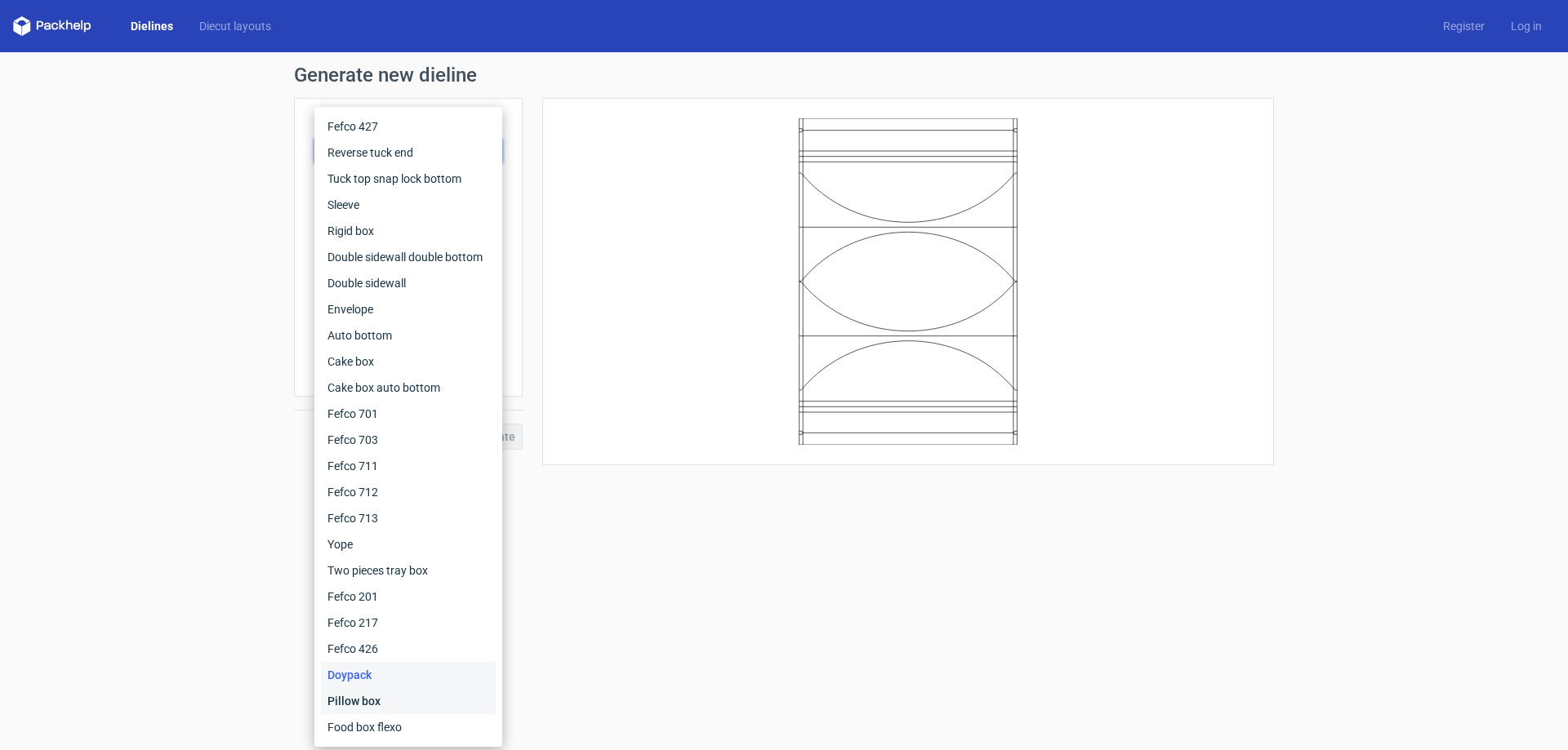
click at [373, 699] on div "Pillow box" at bounding box center [408, 701] width 175 height 26
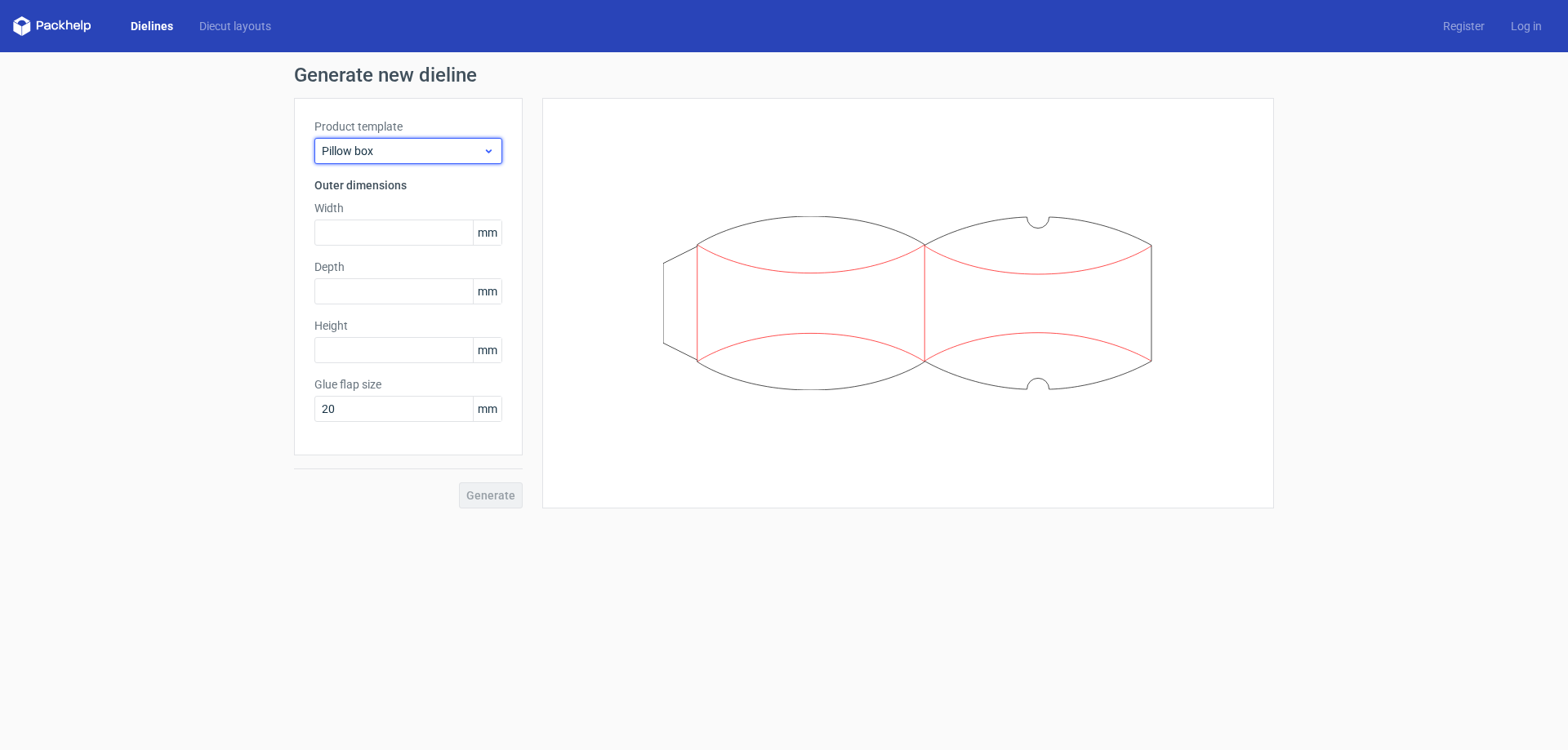
click at [436, 153] on span "Pillow box" at bounding box center [402, 151] width 161 height 16
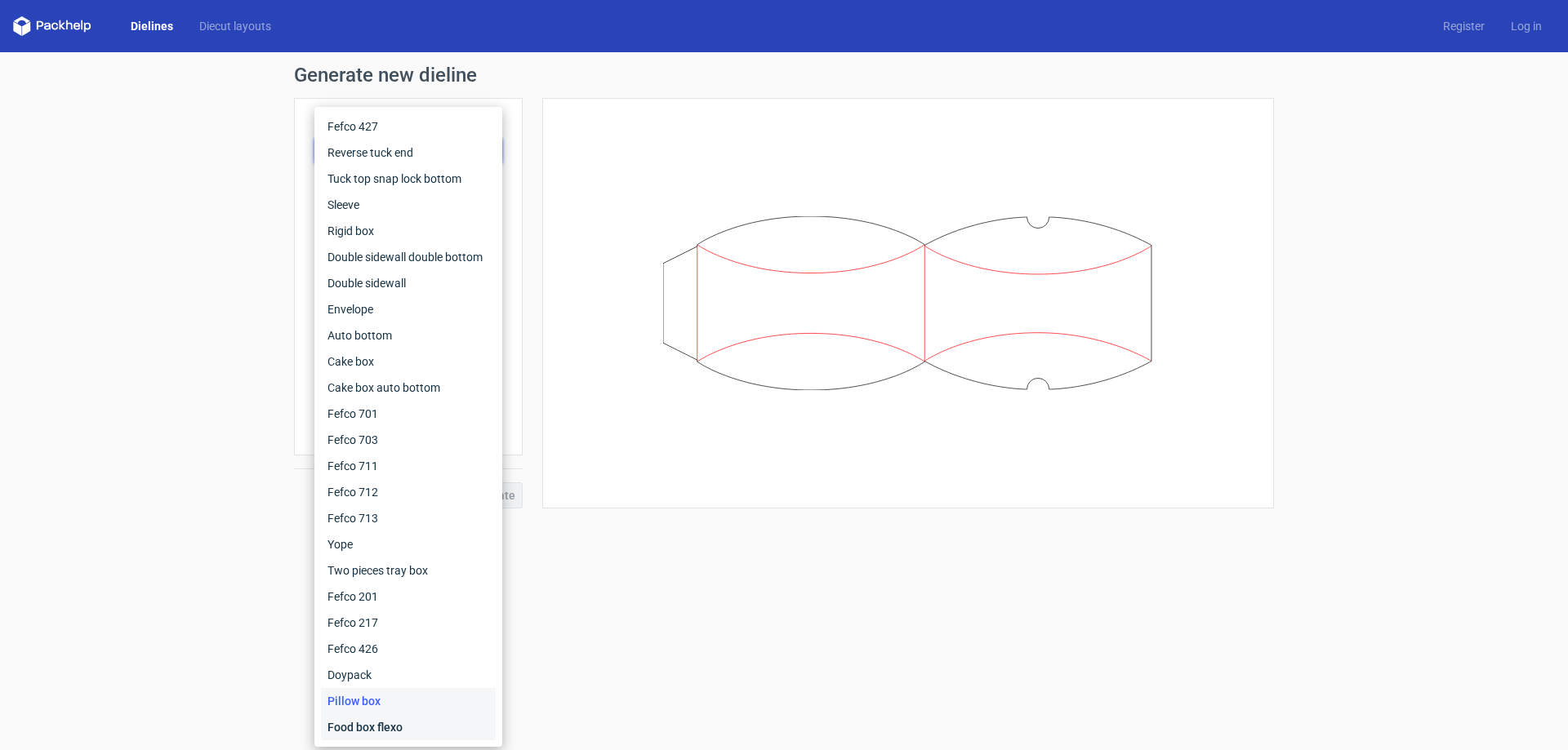
click at [426, 726] on div "Food box flexo" at bounding box center [408, 727] width 175 height 26
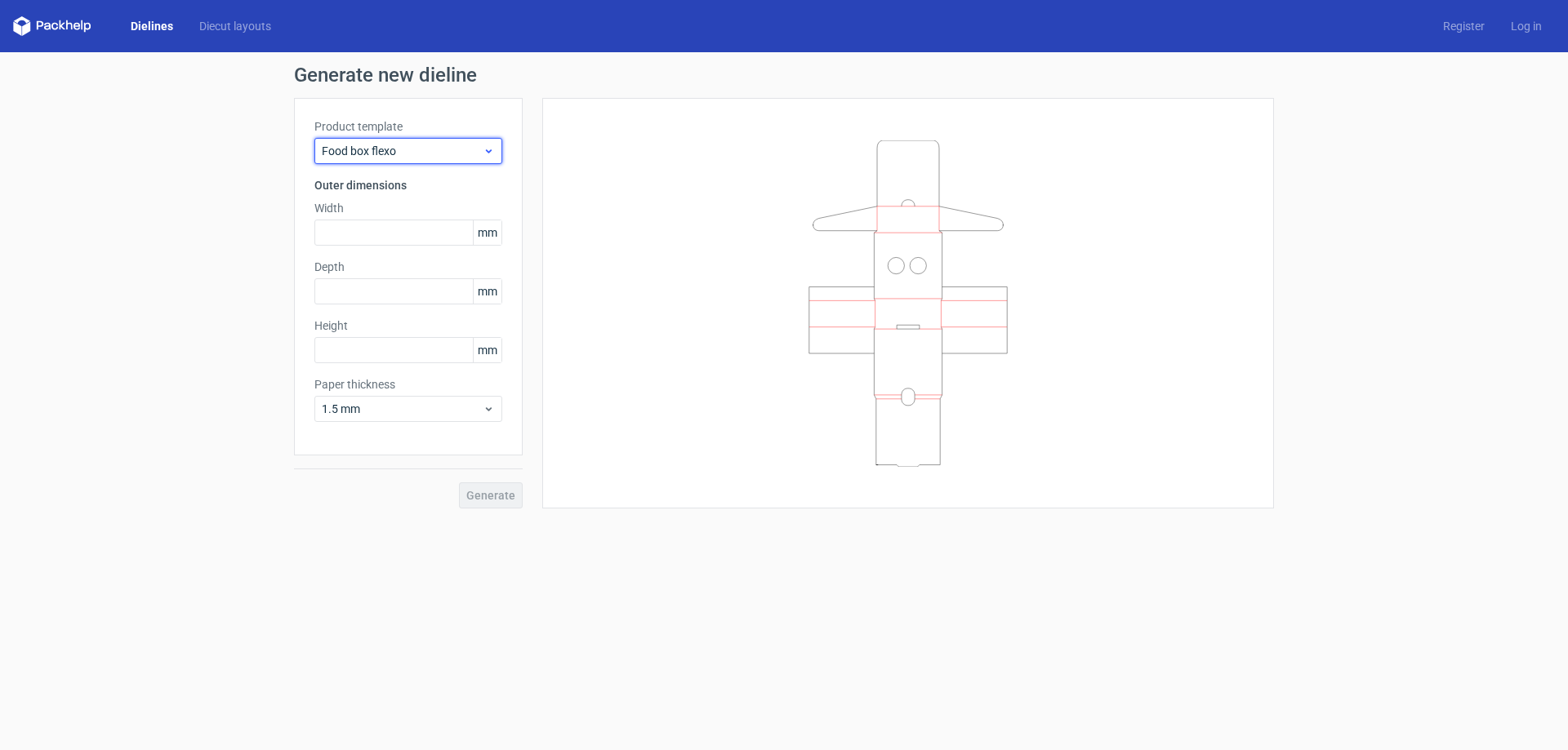
click at [463, 144] on span "Food box flexo" at bounding box center [402, 151] width 161 height 16
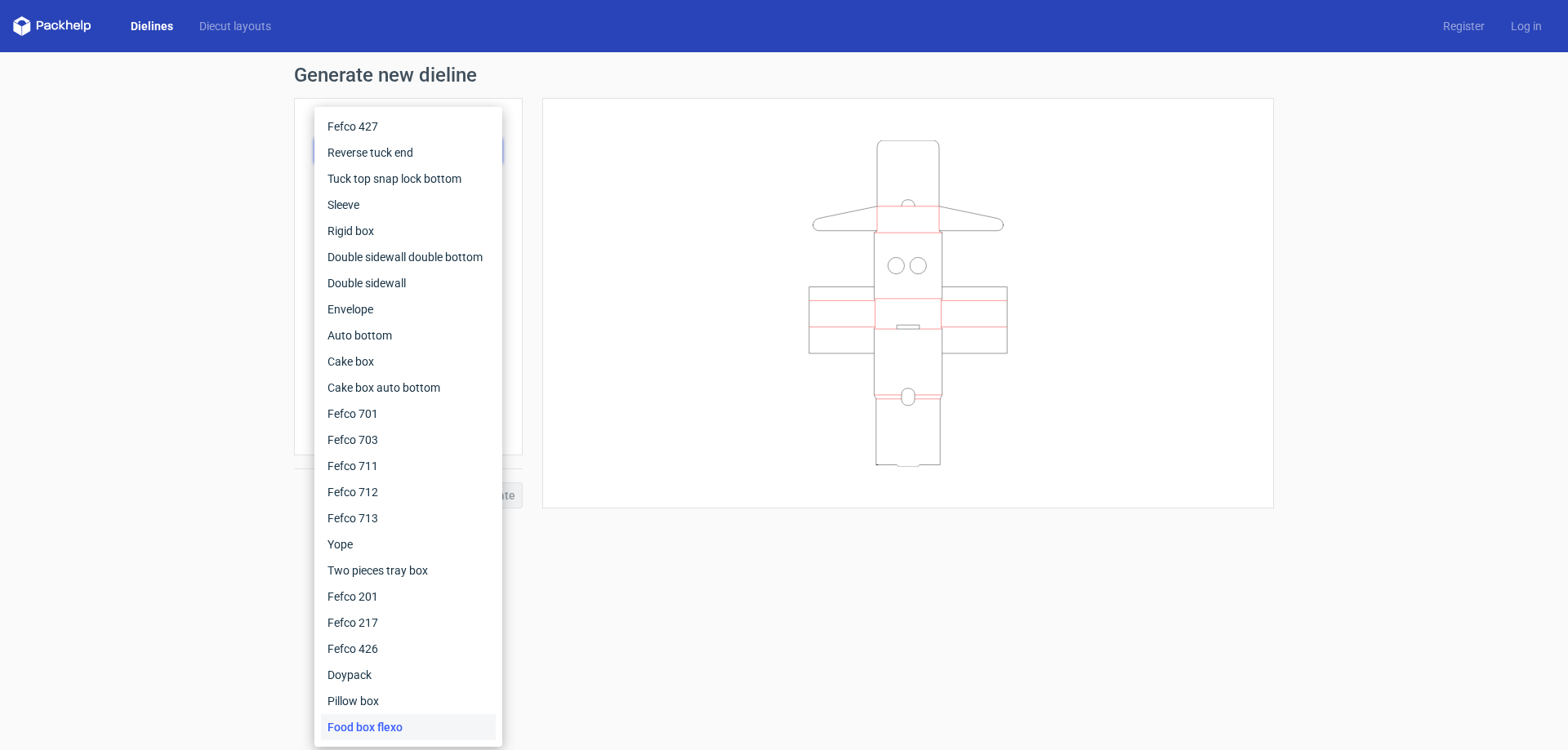
click at [797, 577] on form "Generate new dieline Product template Food box flexo Outer dimensions Width mm …" at bounding box center [784, 401] width 1568 height 698
